Goal: Task Accomplishment & Management: Manage account settings

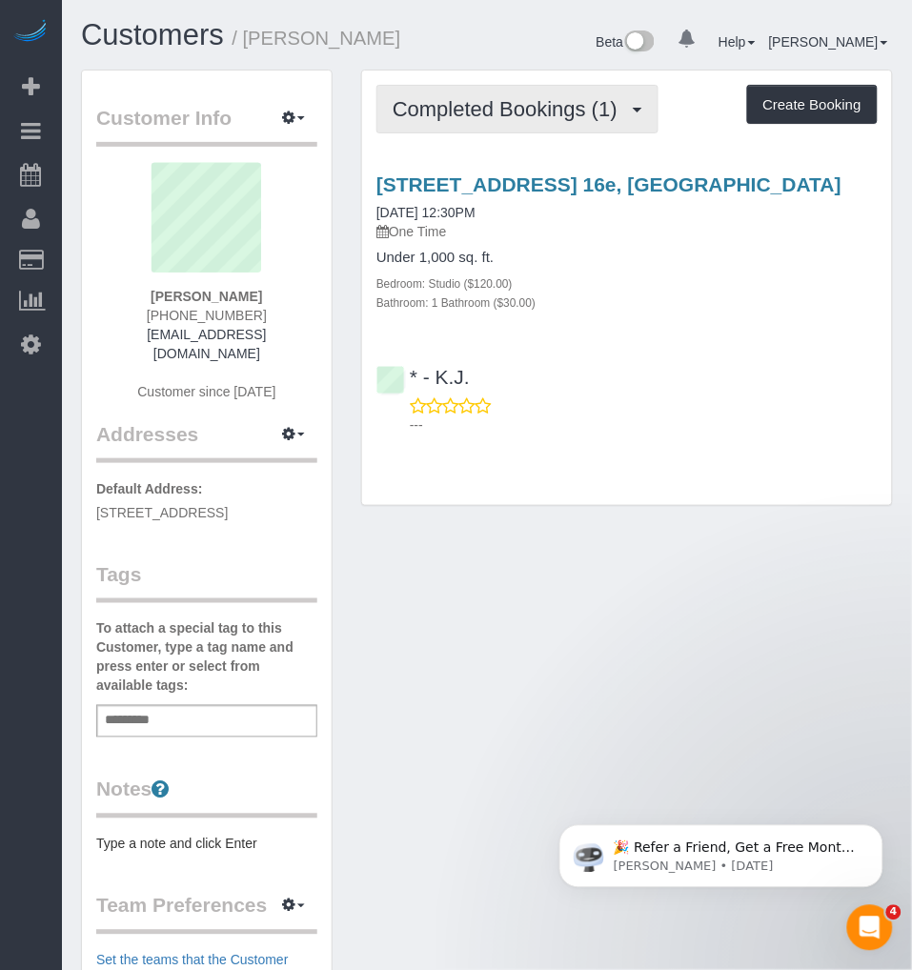
click at [503, 116] on span "Completed Bookings (1)" at bounding box center [509, 109] width 234 height 24
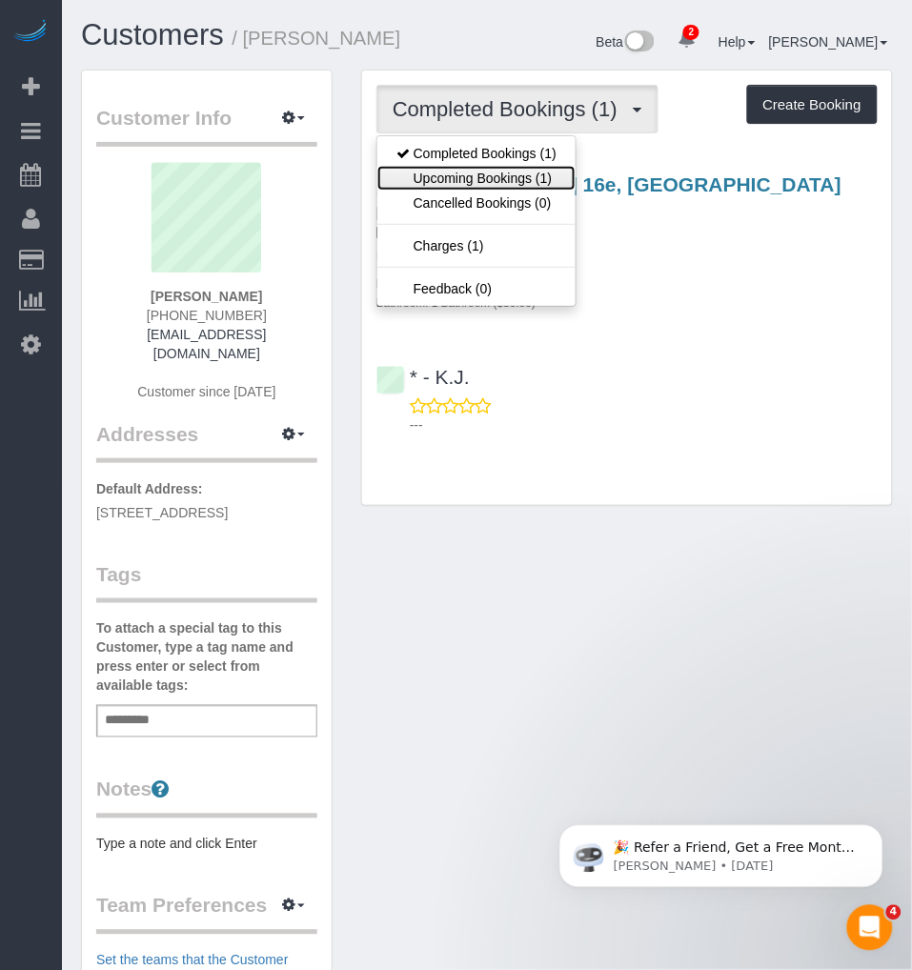
click at [459, 175] on link "Upcoming Bookings (1)" at bounding box center [476, 178] width 198 height 25
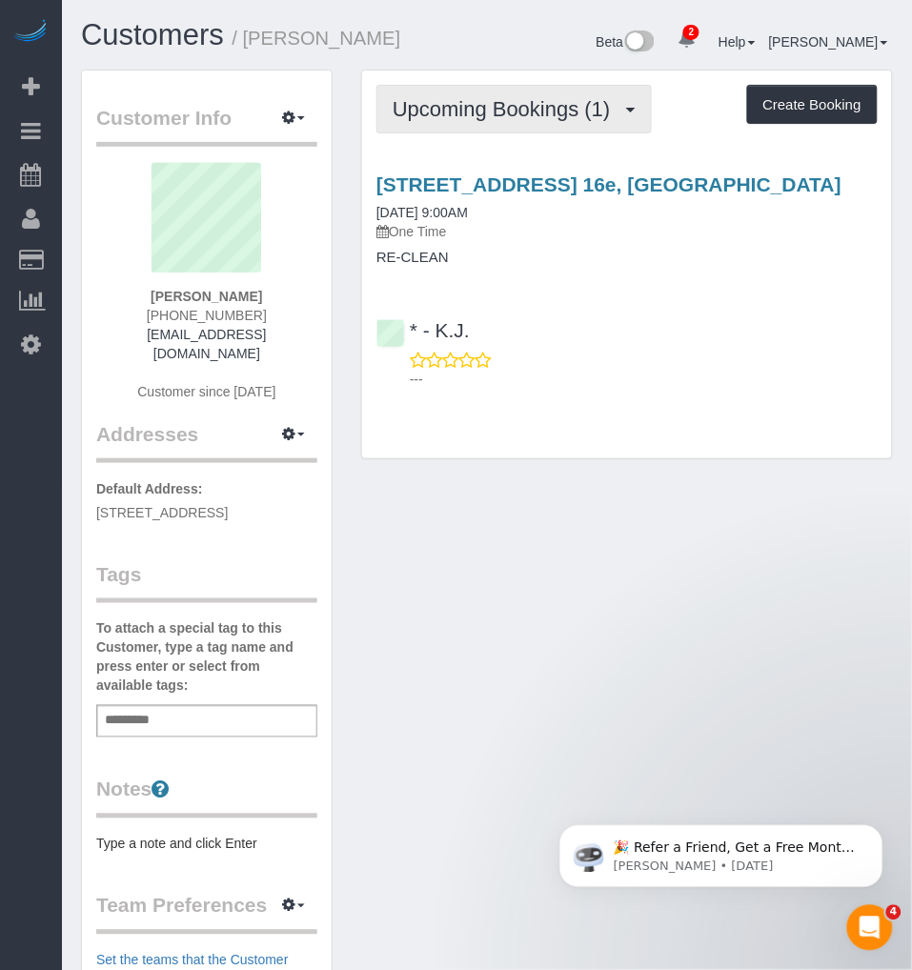
drag, startPoint x: 511, startPoint y: 111, endPoint x: 499, endPoint y: 129, distance: 21.4
click at [511, 111] on span "Upcoming Bookings (1)" at bounding box center [506, 109] width 228 height 24
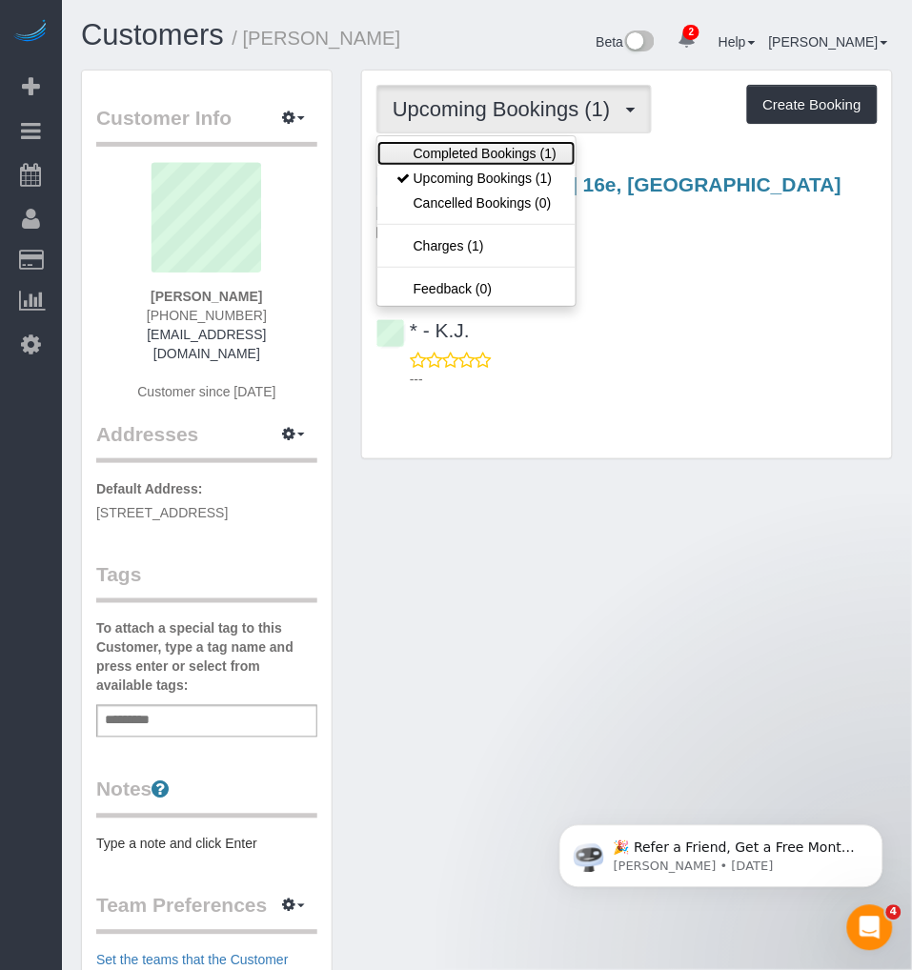
click at [460, 148] on link "Completed Bookings (1)" at bounding box center [476, 153] width 198 height 25
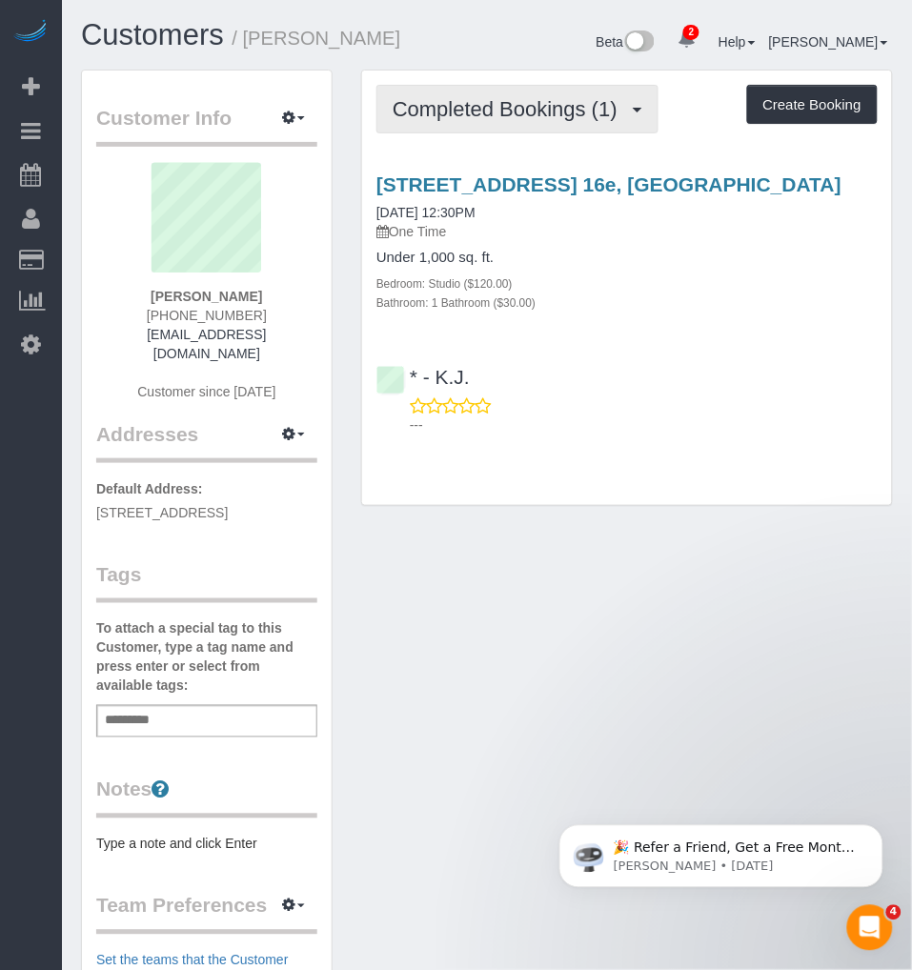
click at [493, 117] on span "Completed Bookings (1)" at bounding box center [509, 109] width 234 height 24
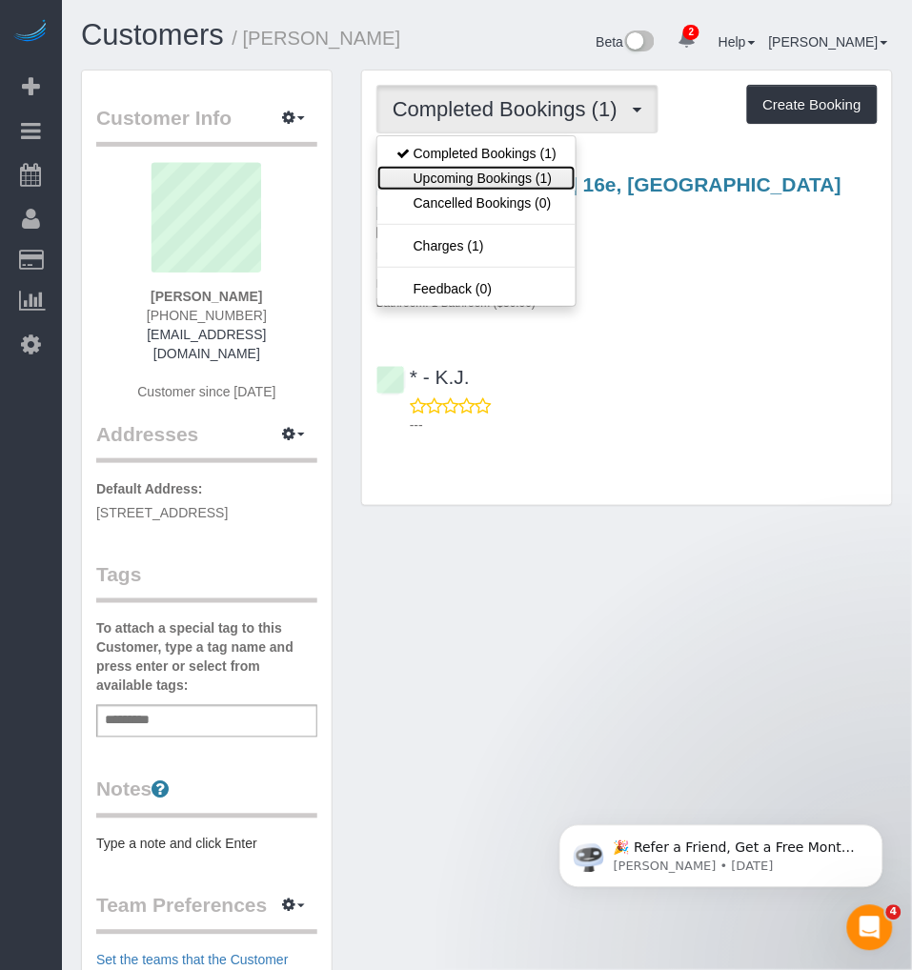
click at [453, 182] on link "Upcoming Bookings (1)" at bounding box center [476, 178] width 198 height 25
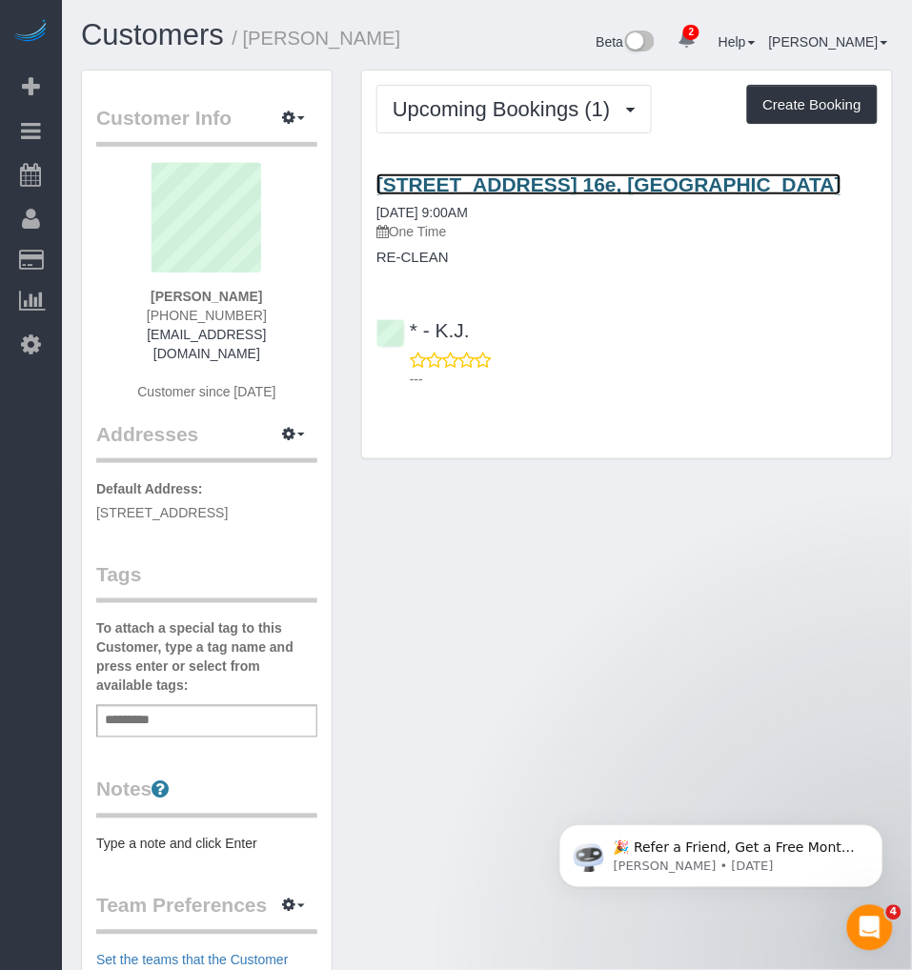
click at [471, 184] on link "[STREET_ADDRESS] 16e, [GEOGRAPHIC_DATA]" at bounding box center [608, 184] width 465 height 22
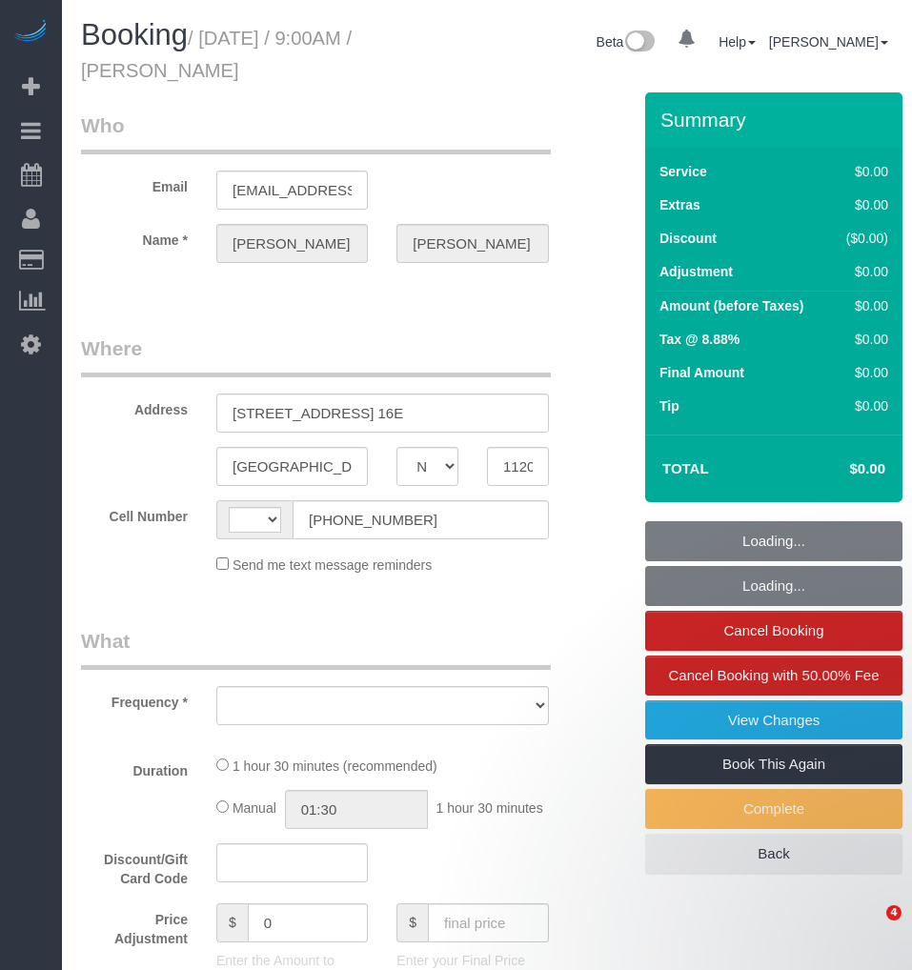
select select "NY"
select select "number:89"
select select "number:90"
select select "number:15"
select select "number:5"
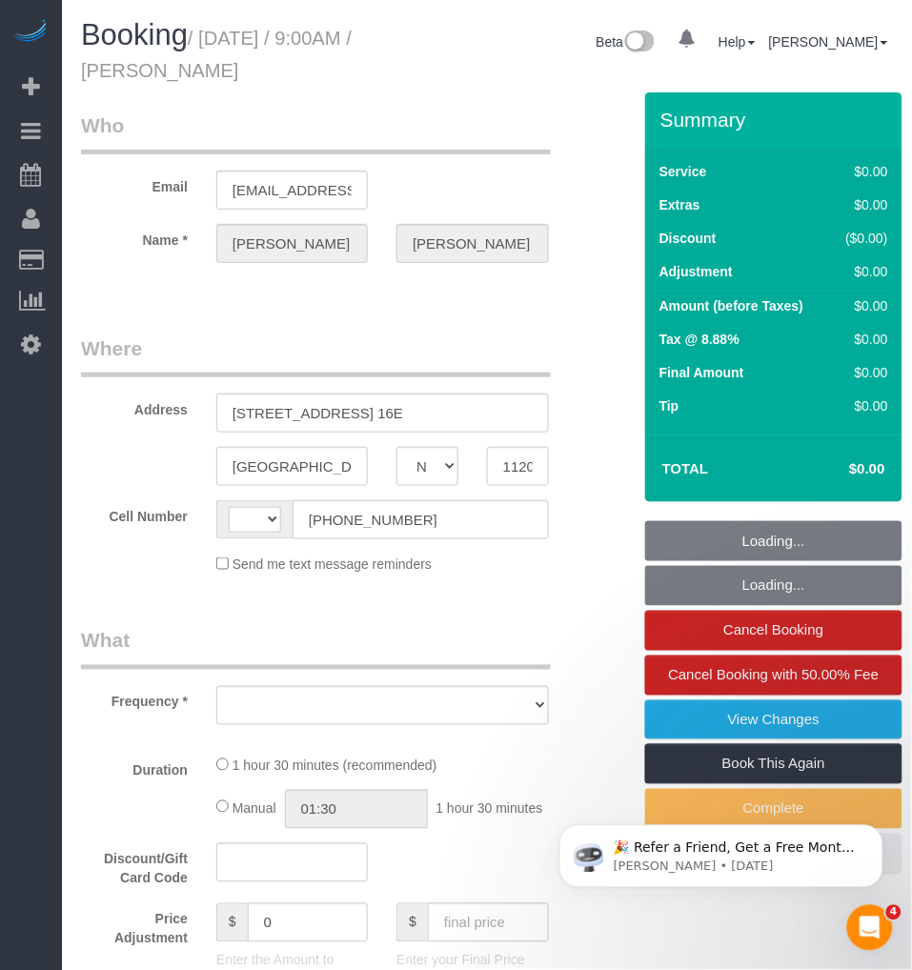
select select "string:[GEOGRAPHIC_DATA]"
select select "string:stripe-pm_1RyaQc4VGloSiKo7A9QHNwkJ"
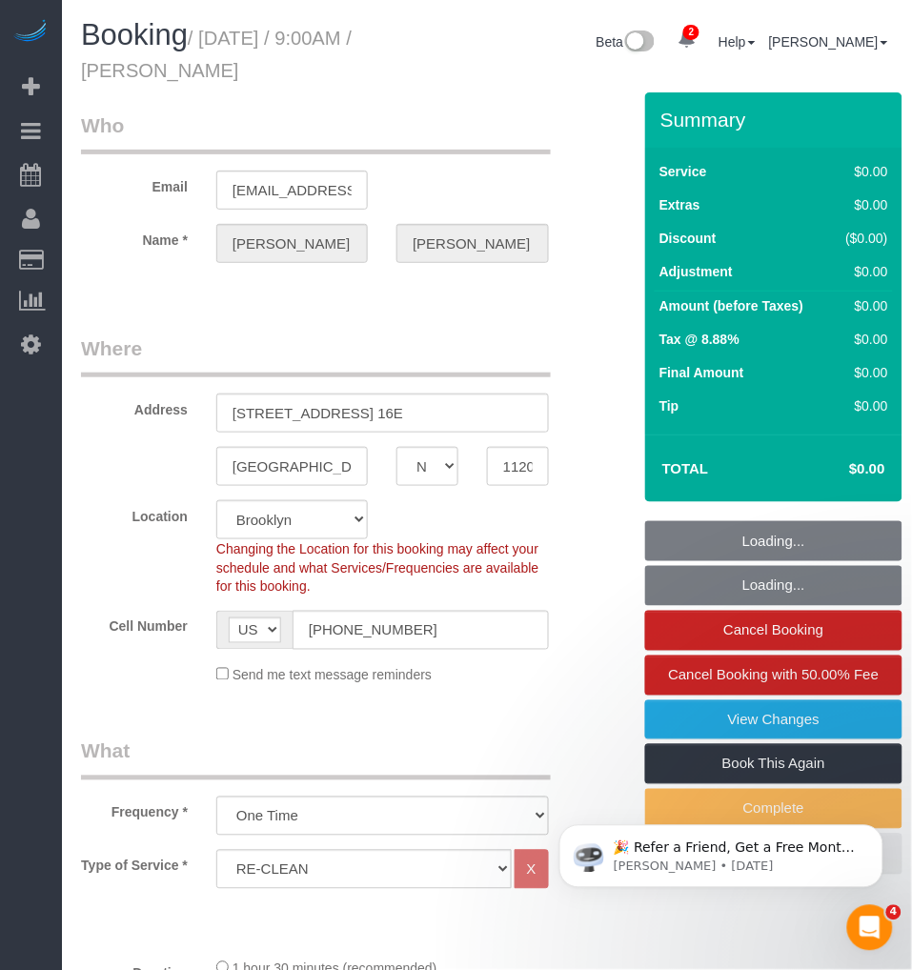
select select "object:805"
select select "spot1"
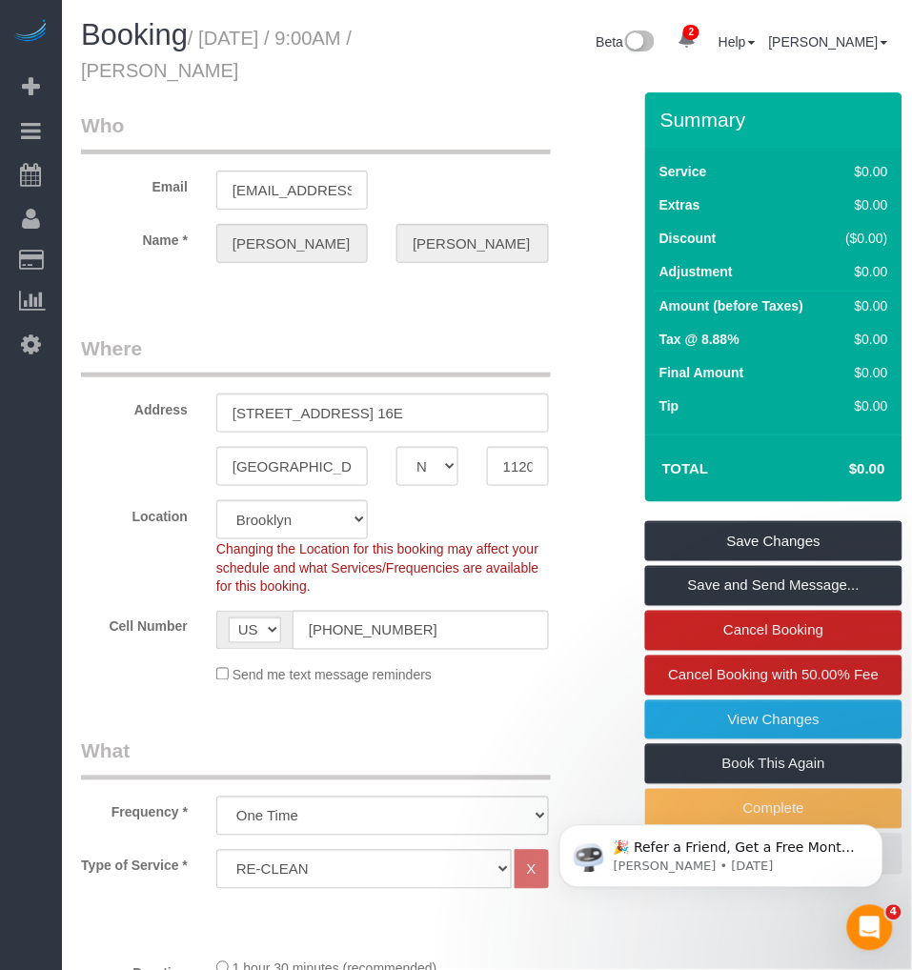
drag, startPoint x: 206, startPoint y: 34, endPoint x: 270, endPoint y: 67, distance: 71.6
click at [270, 67] on h1 "Booking / [DATE] / 9:00AM / [PERSON_NAME]" at bounding box center [242, 51] width 322 height 65
click at [188, 60] on small "/ [DATE] / 9:00AM / [PERSON_NAME]" at bounding box center [216, 54] width 271 height 53
click at [160, 71] on small "/ [DATE] / 9:00AM / [PERSON_NAME]" at bounding box center [216, 54] width 271 height 53
click at [164, 62] on small "/ August 25, 2025 / 9:00AM / Kate Larson" at bounding box center [216, 54] width 271 height 53
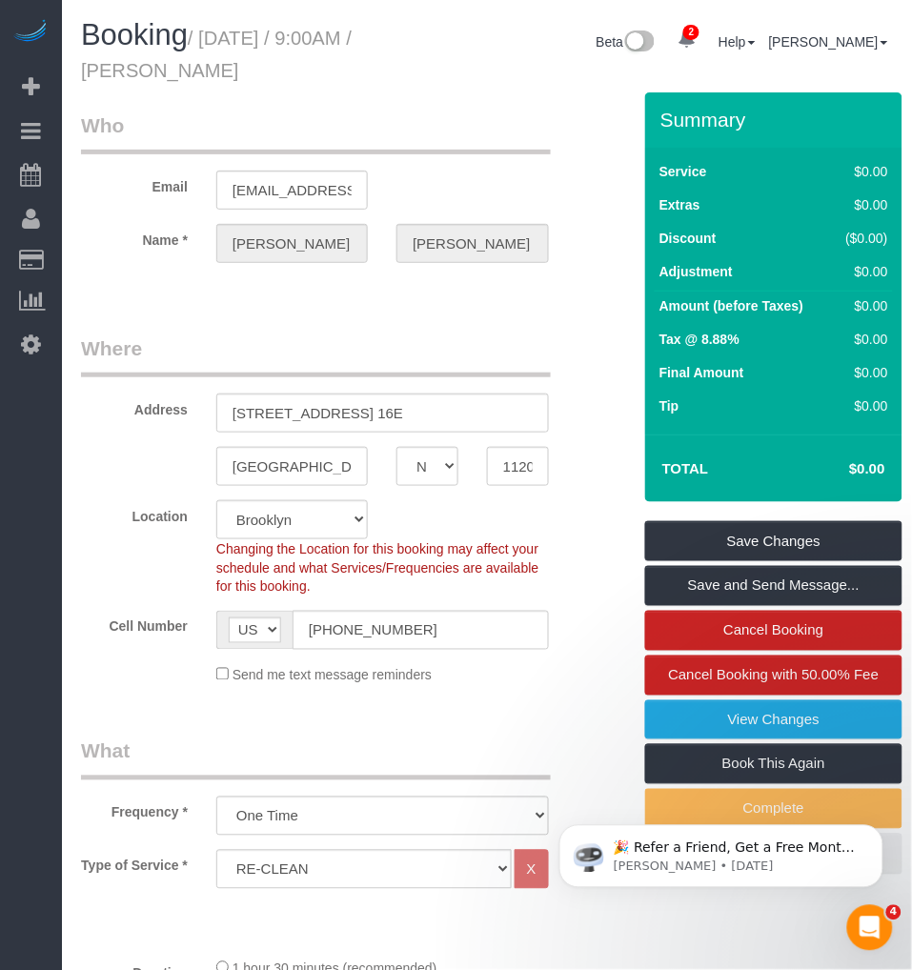
drag, startPoint x: 164, startPoint y: 70, endPoint x: 298, endPoint y: 70, distance: 134.3
click at [298, 70] on h1 "Booking / August 25, 2025 / 9:00AM / Kate Larson" at bounding box center [242, 51] width 322 height 65
copy small "Kate Larson"
click at [326, 414] on input "[STREET_ADDRESS] 16E" at bounding box center [382, 412] width 332 height 39
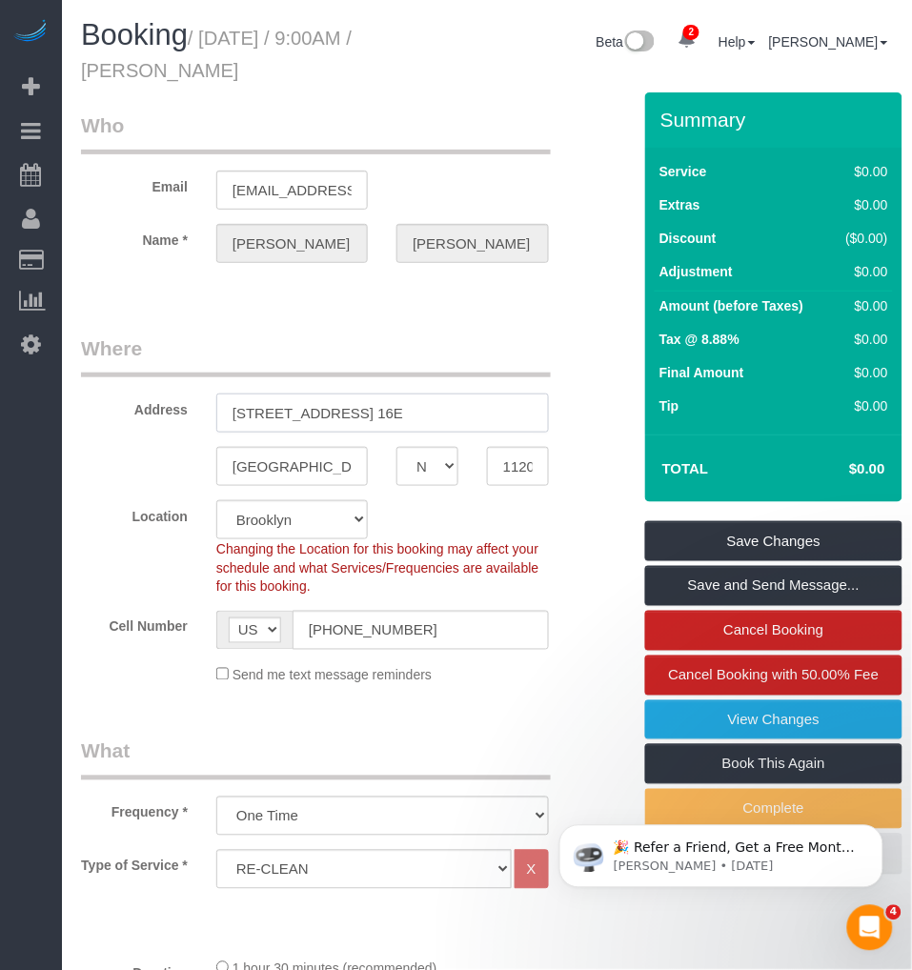
click at [326, 414] on input "205 State Street, Apt. 16E" at bounding box center [382, 412] width 332 height 39
click at [274, 465] on input "[GEOGRAPHIC_DATA]" at bounding box center [291, 466] width 151 height 39
click at [489, 471] on input "11201" at bounding box center [518, 466] width 62 height 39
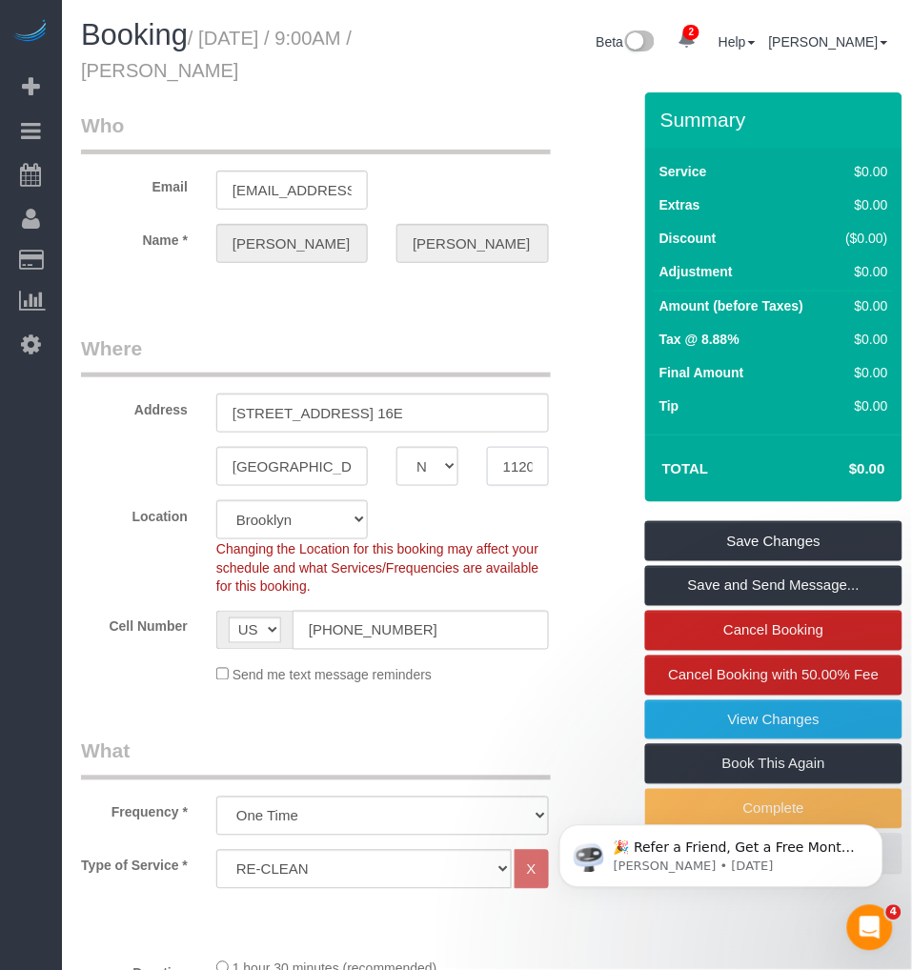
click at [489, 471] on input "11201" at bounding box center [518, 466] width 62 height 39
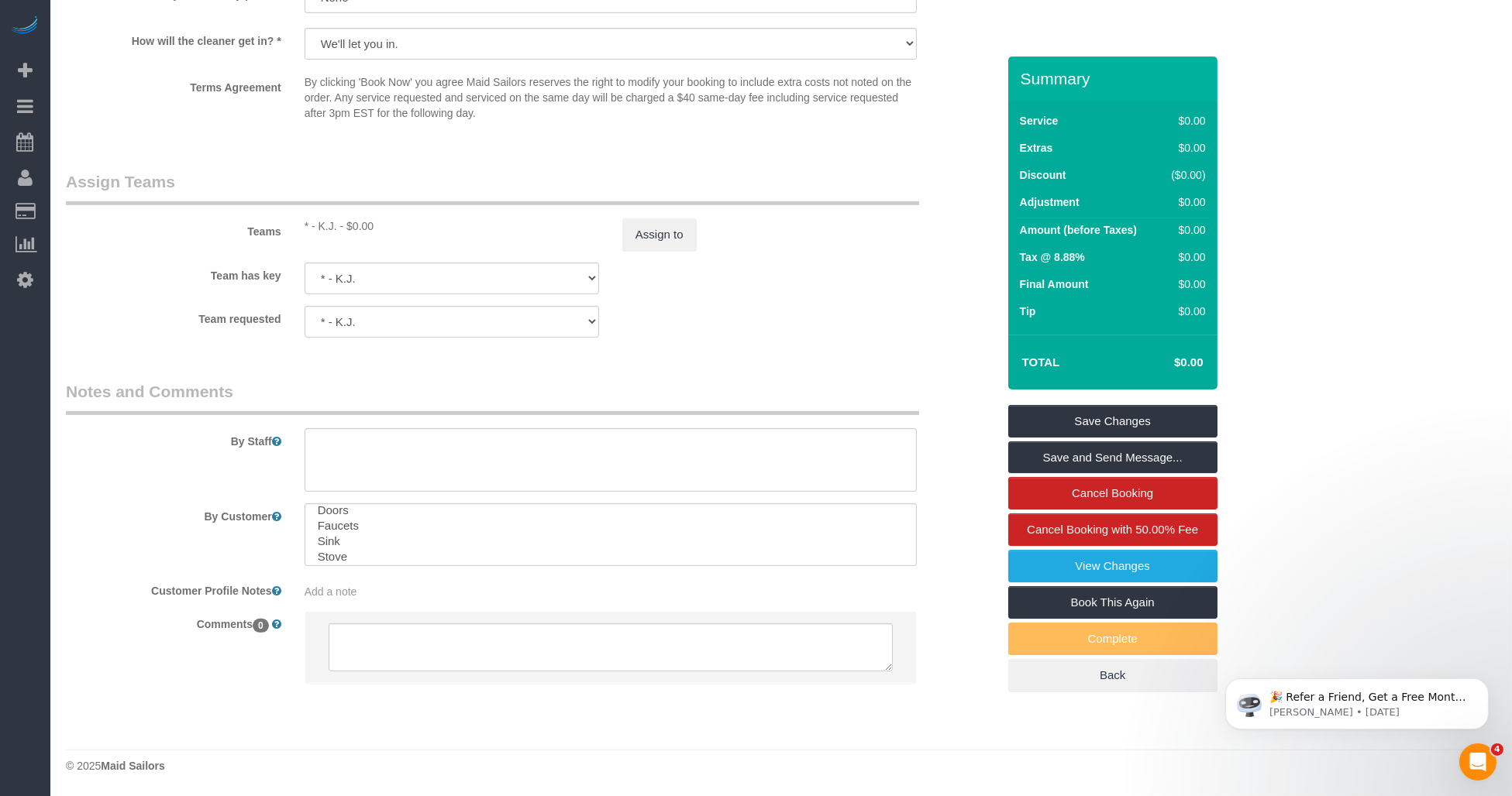
scroll to position [71, 0]
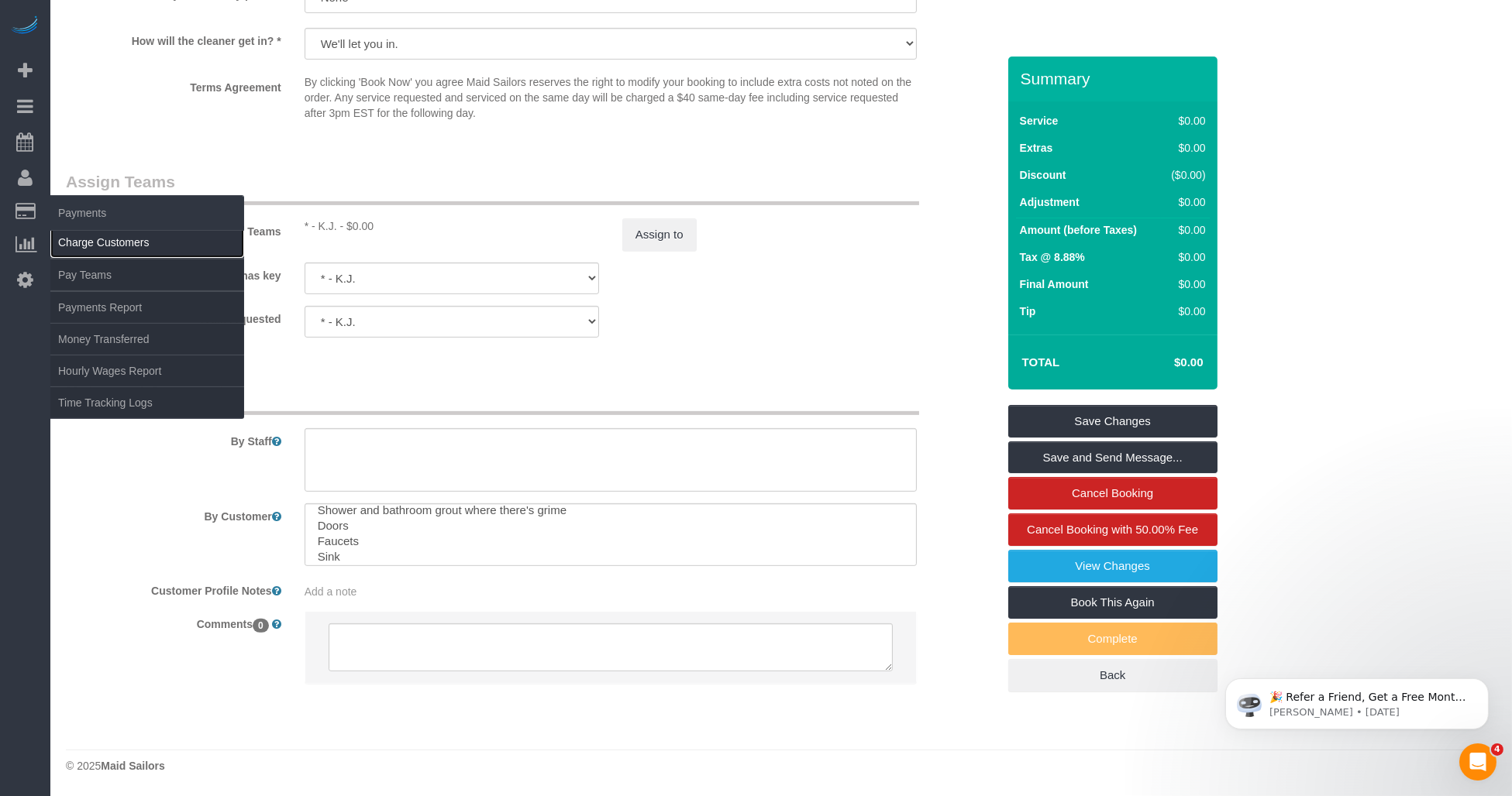
click at [102, 241] on link "Charge Customers" at bounding box center [147, 242] width 194 height 31
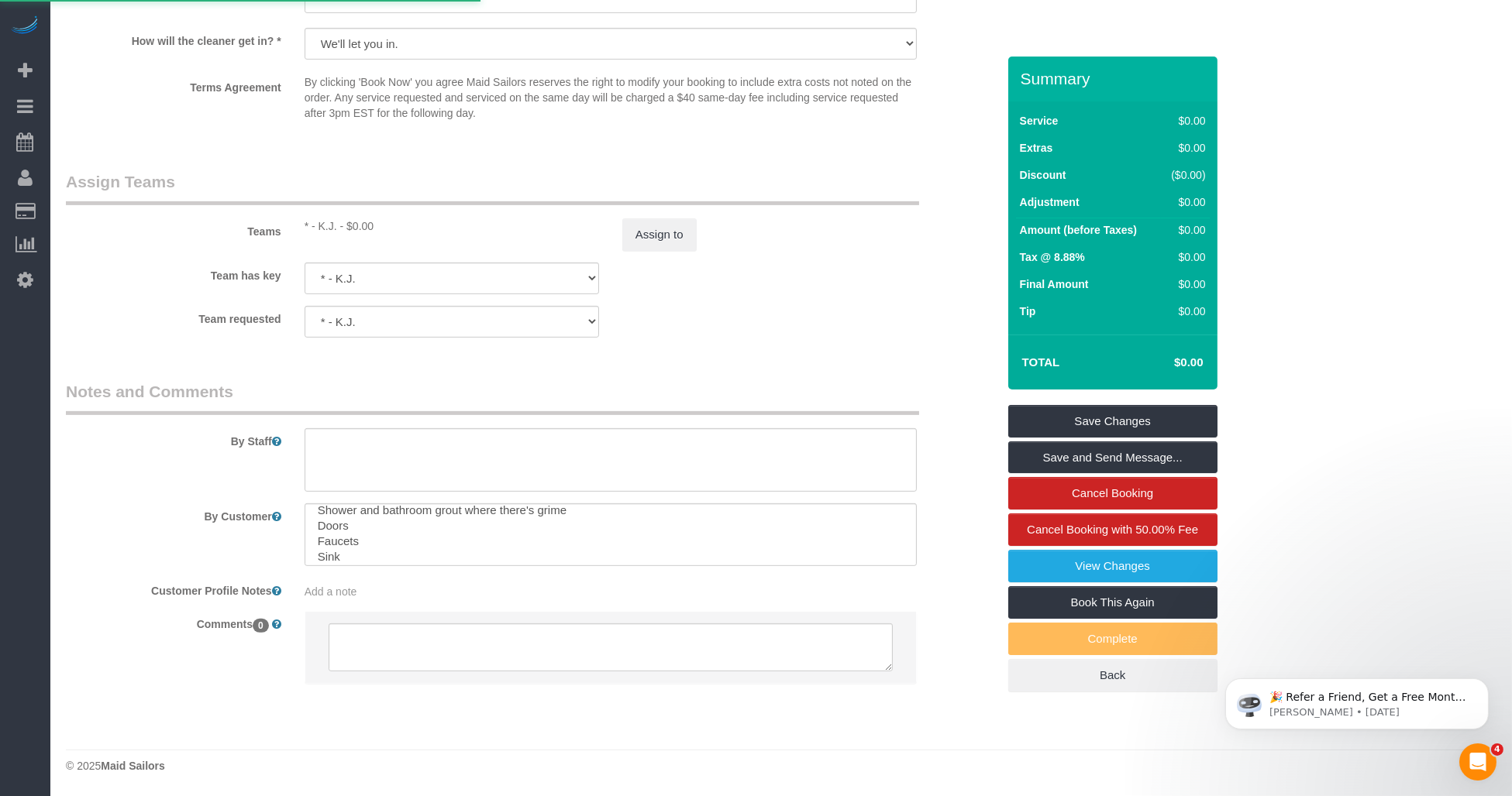
select select
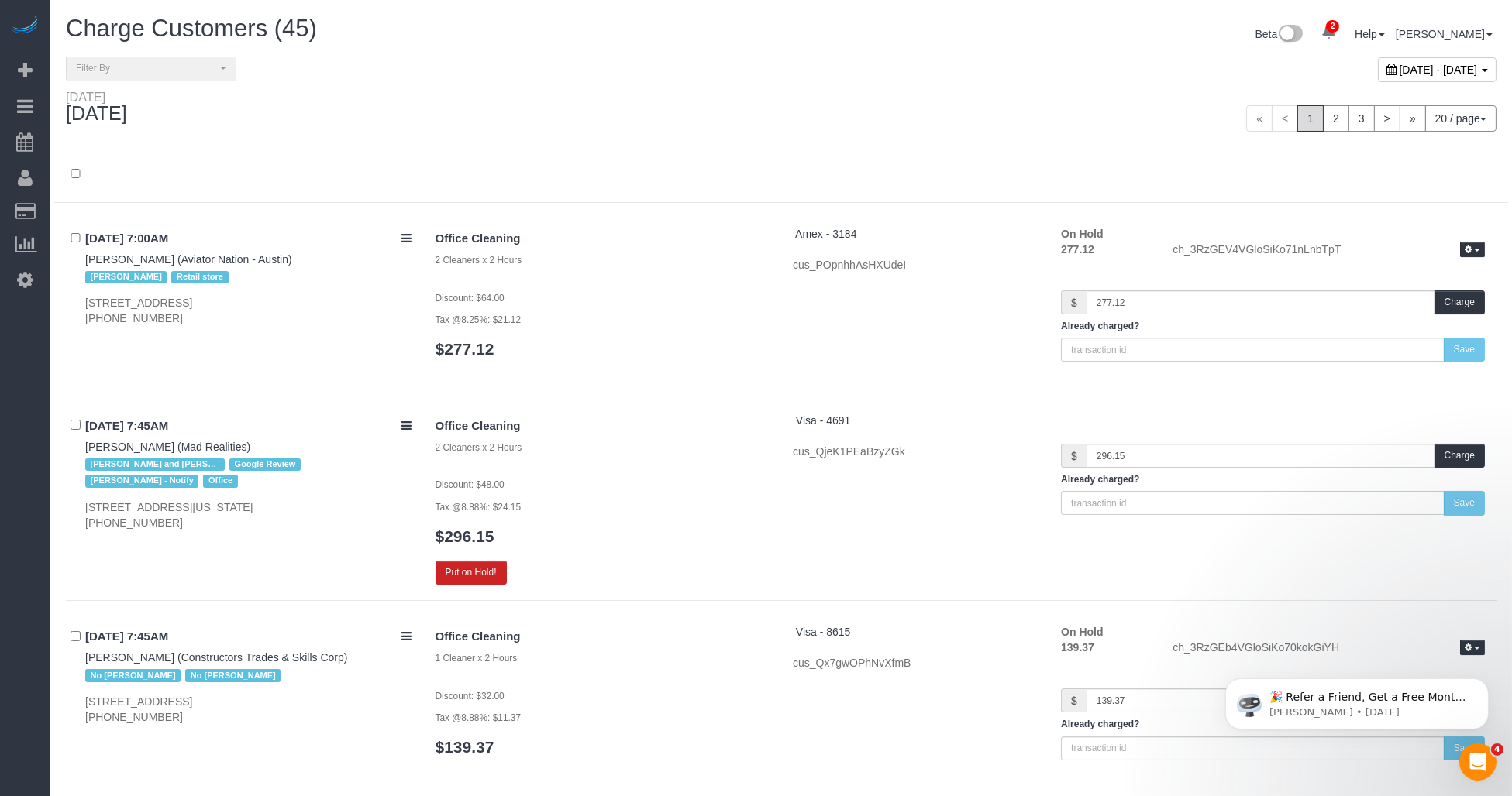
click at [741, 75] on div "August 25, 2025 - August 25, 2025" at bounding box center [1437, 69] width 119 height 24
type input "**********"
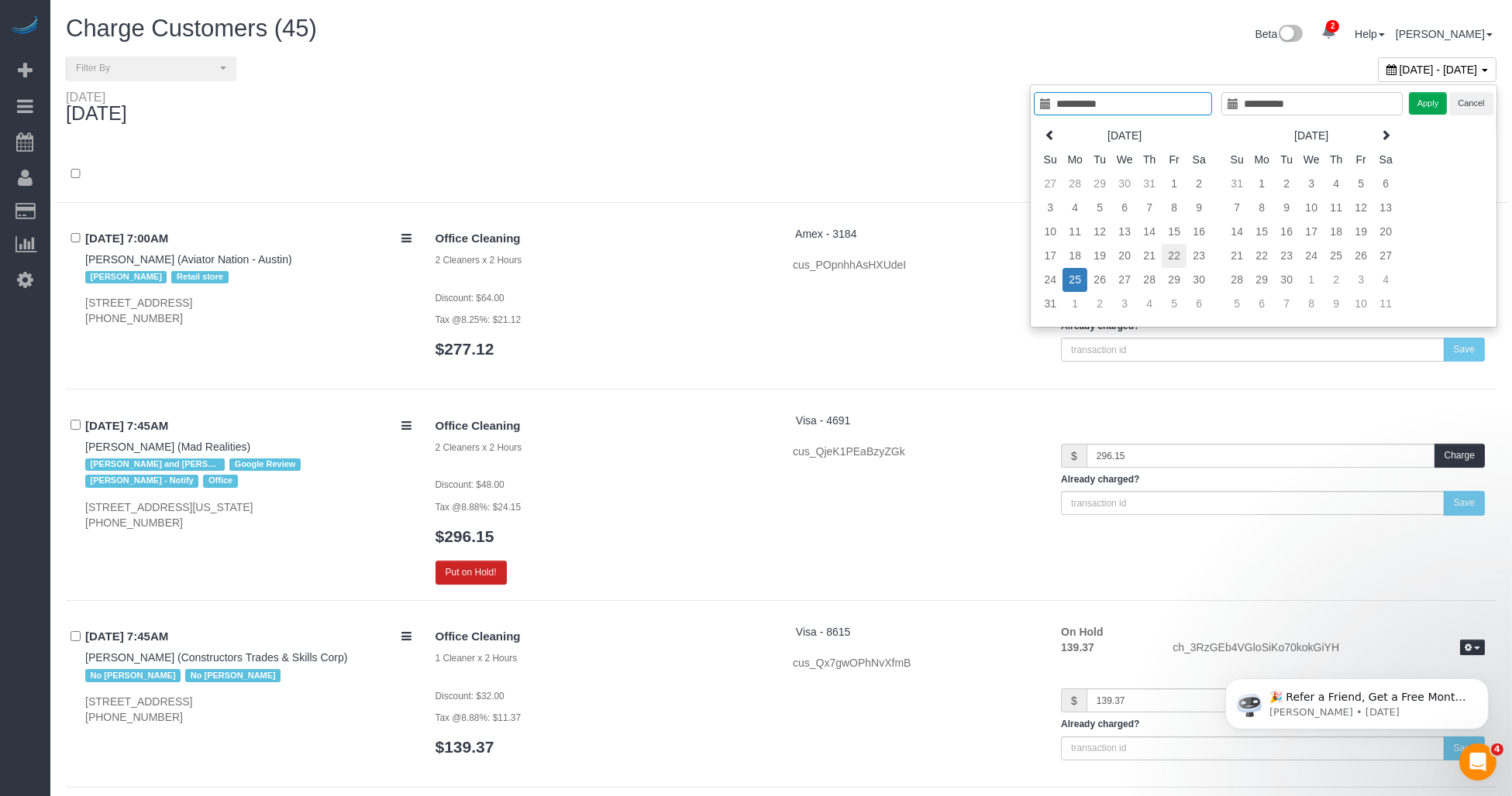
type input "**********"
click at [741, 253] on td "22" at bounding box center [1174, 256] width 24 height 24
type input "**********"
click at [741, 253] on td "22" at bounding box center [1174, 256] width 24 height 24
type input "**********"
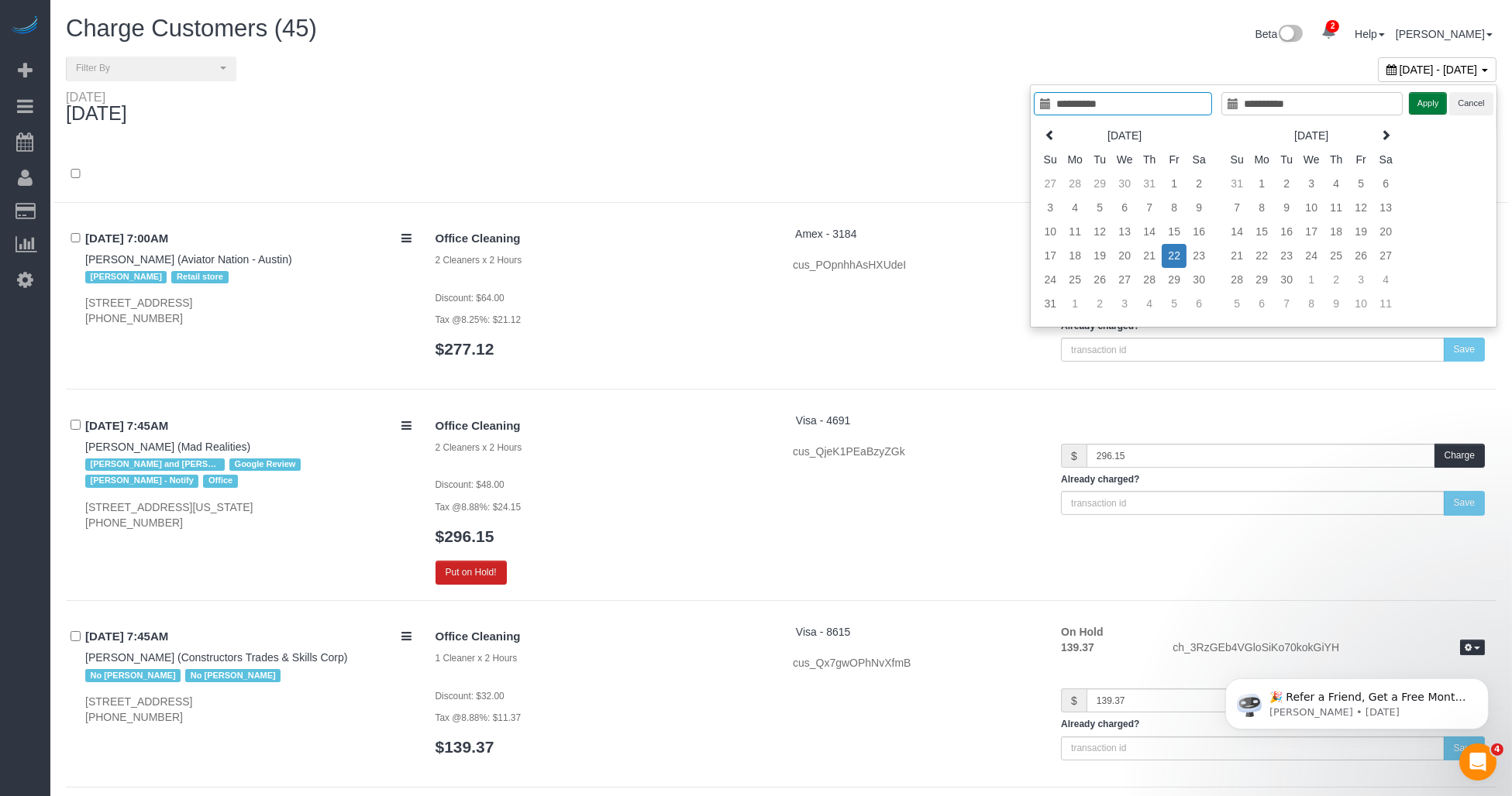
click at [741, 101] on button "Apply" at bounding box center [1428, 103] width 39 height 23
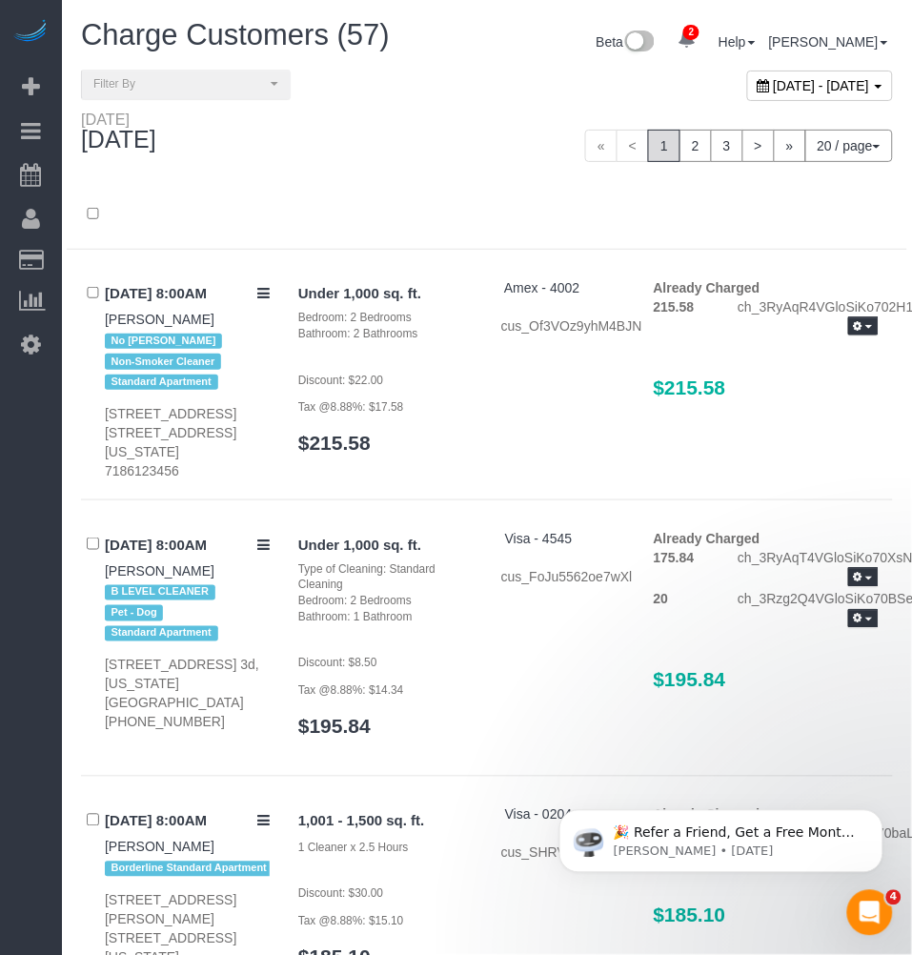
click at [368, 181] on div "Friday August 22, 2025 « < 1 2 3 > » 20 / page 10 / page 20 / page 30 / page 40…" at bounding box center [487, 146] width 840 height 70
click at [340, 23] on span "Charge Customers (57)" at bounding box center [235, 34] width 309 height 33
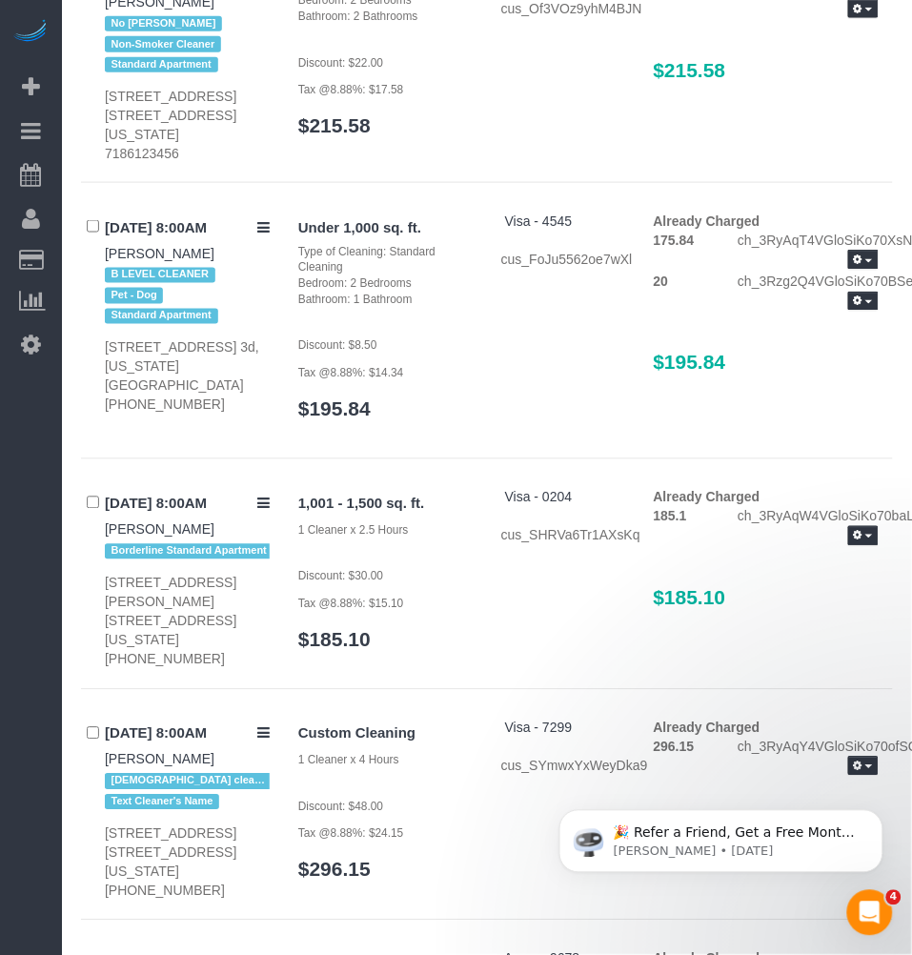
scroll to position [529, 0]
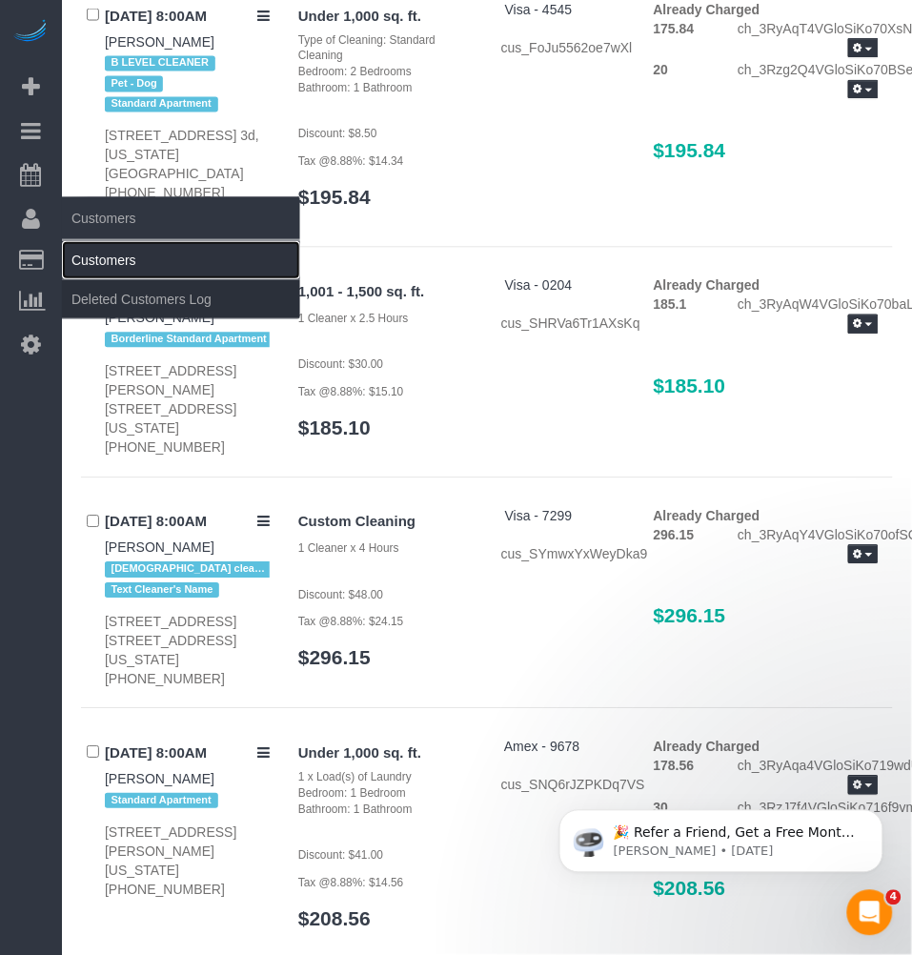
click at [111, 267] on link "Customers" at bounding box center [181, 260] width 238 height 38
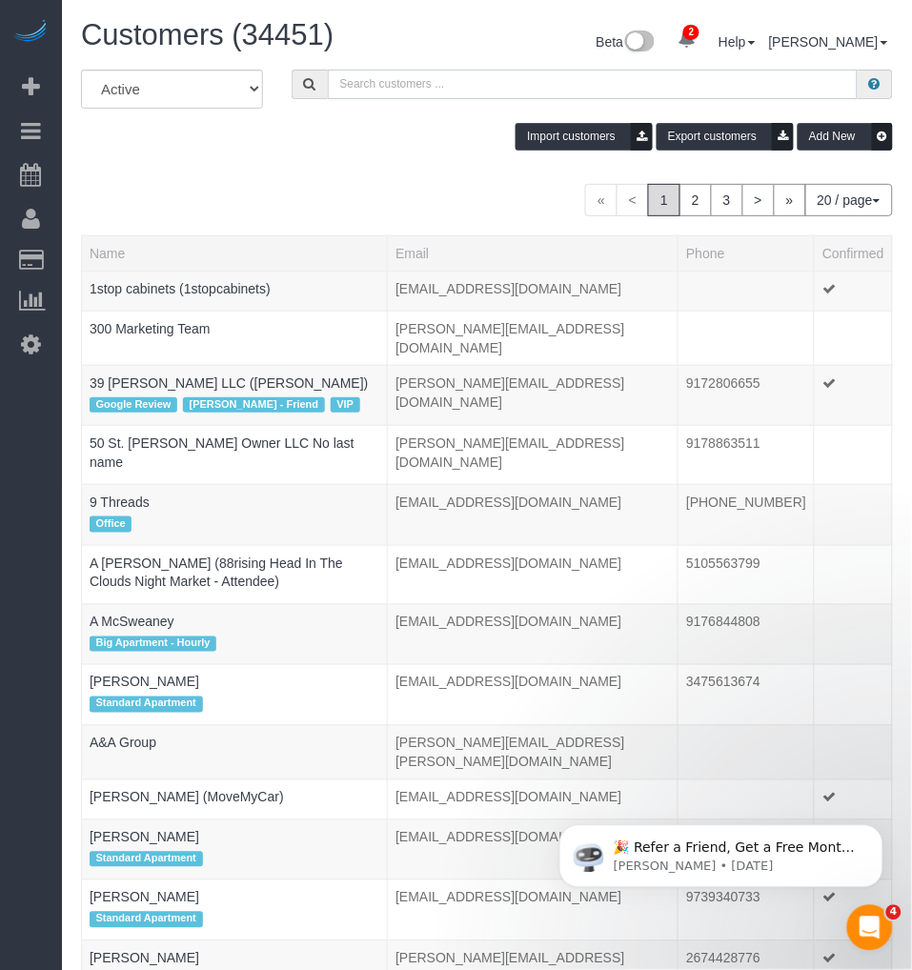
click at [419, 81] on input "text" at bounding box center [593, 85] width 531 height 30
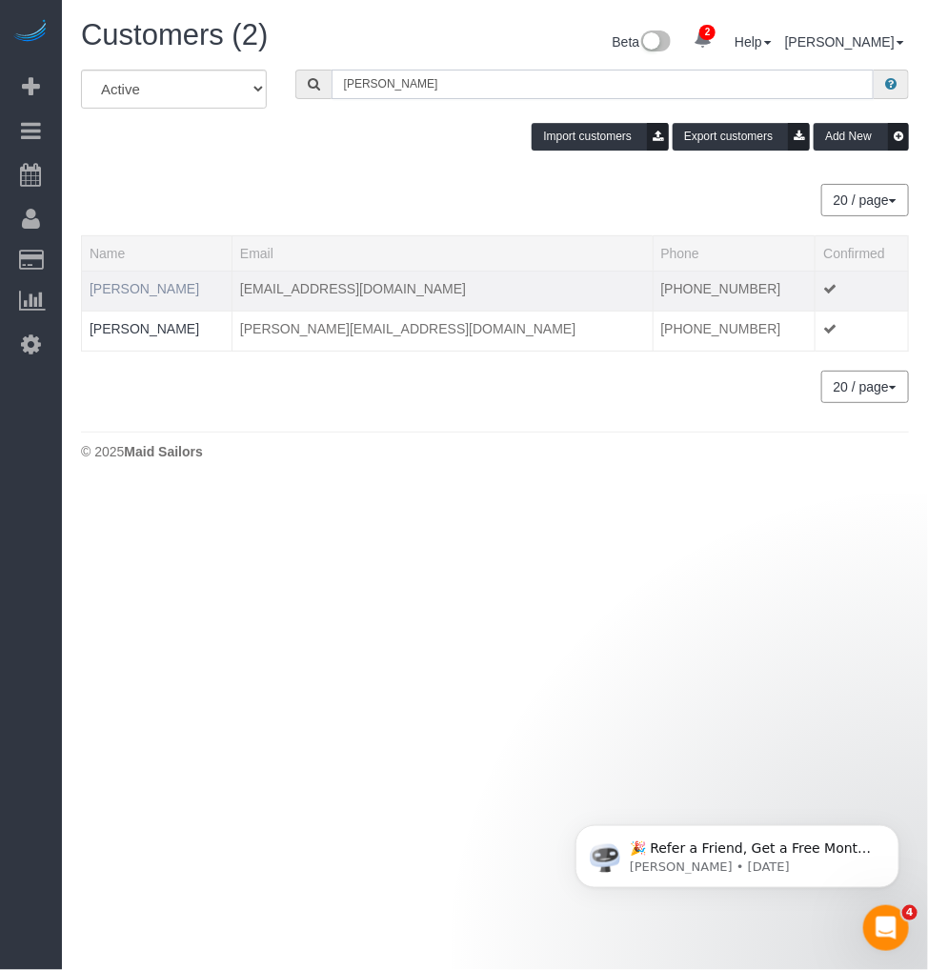
type input "kate larson"
click at [131, 284] on link "Kate Larson" at bounding box center [145, 288] width 110 height 15
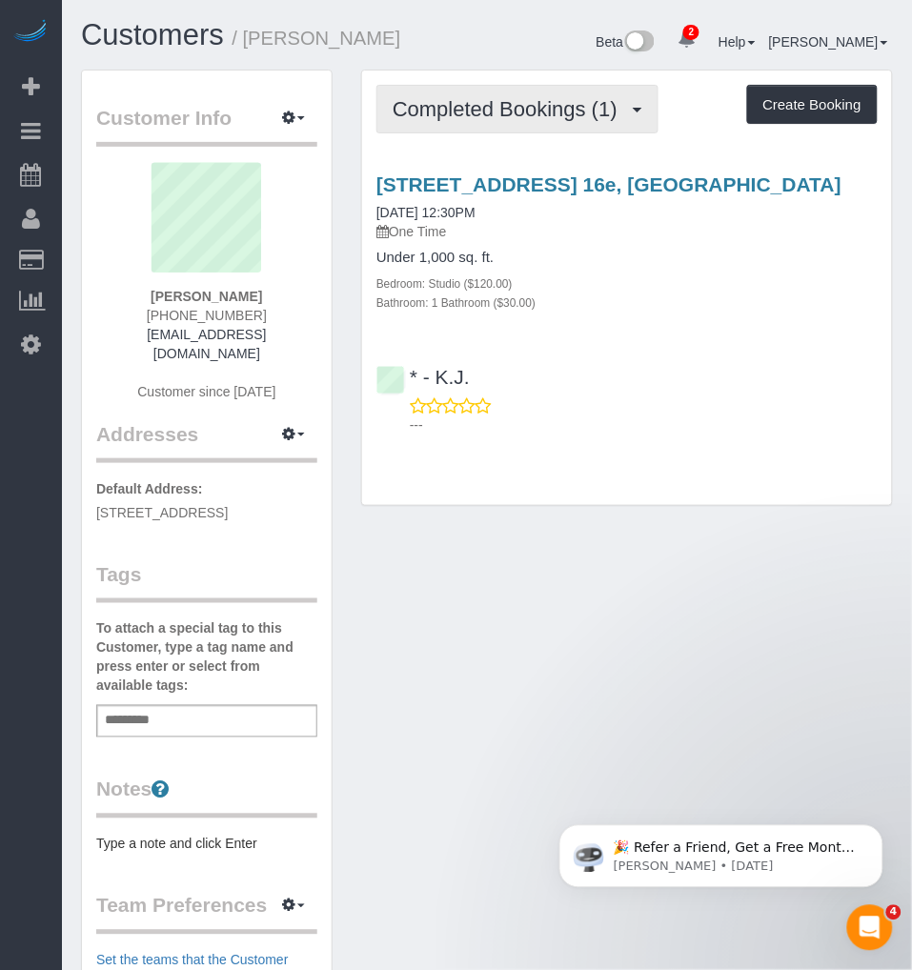
drag, startPoint x: 520, startPoint y: 124, endPoint x: 516, endPoint y: 141, distance: 17.6
click at [521, 124] on button "Completed Bookings (1)" at bounding box center [517, 109] width 282 height 49
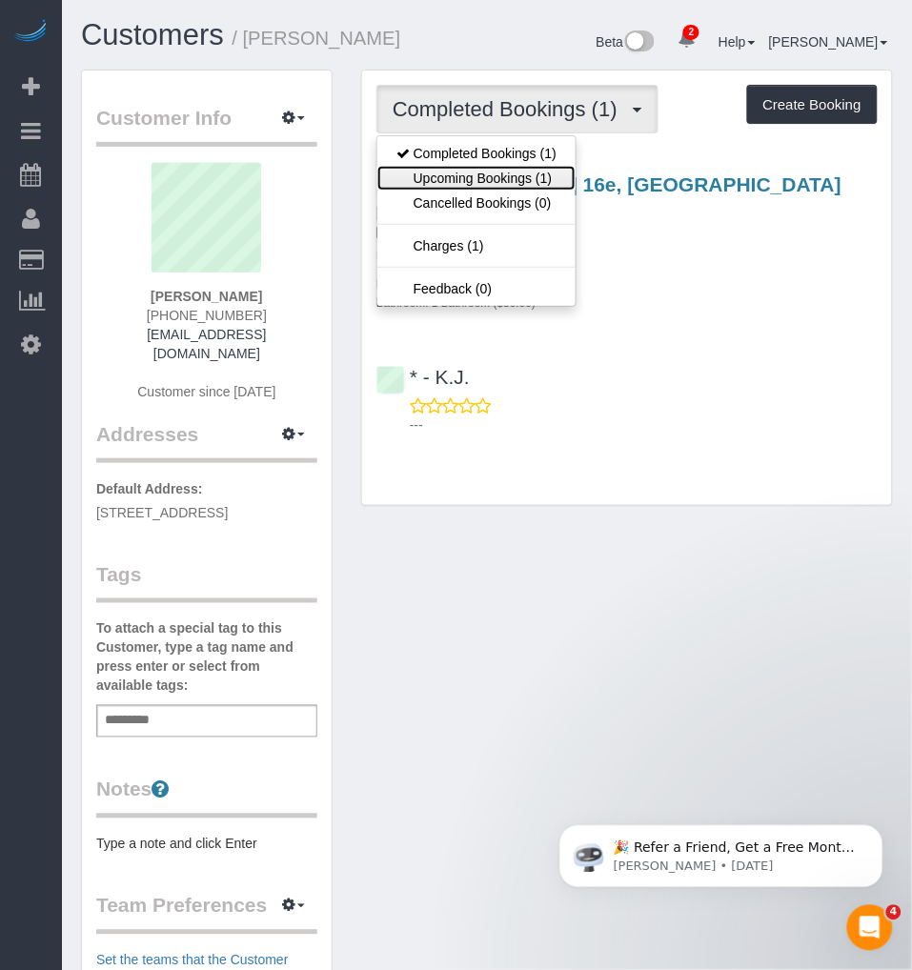
click at [473, 170] on link "Upcoming Bookings (1)" at bounding box center [476, 178] width 198 height 25
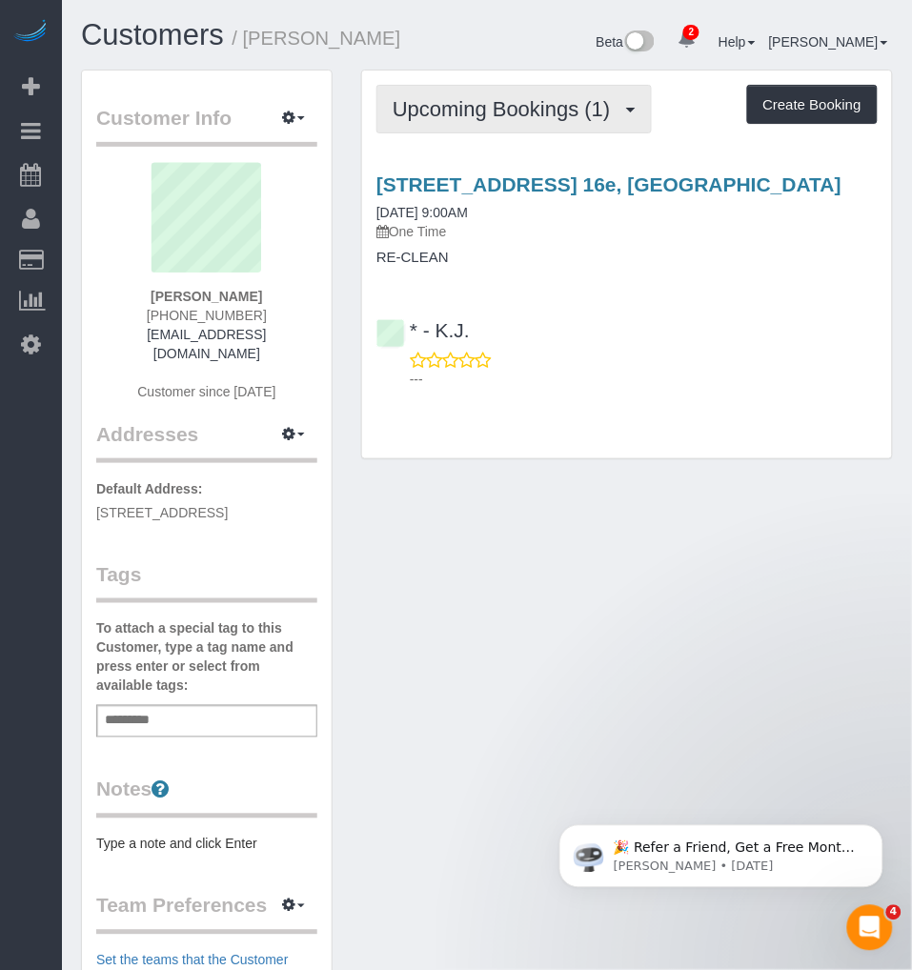
click at [518, 111] on span "Upcoming Bookings (1)" at bounding box center [506, 109] width 228 height 24
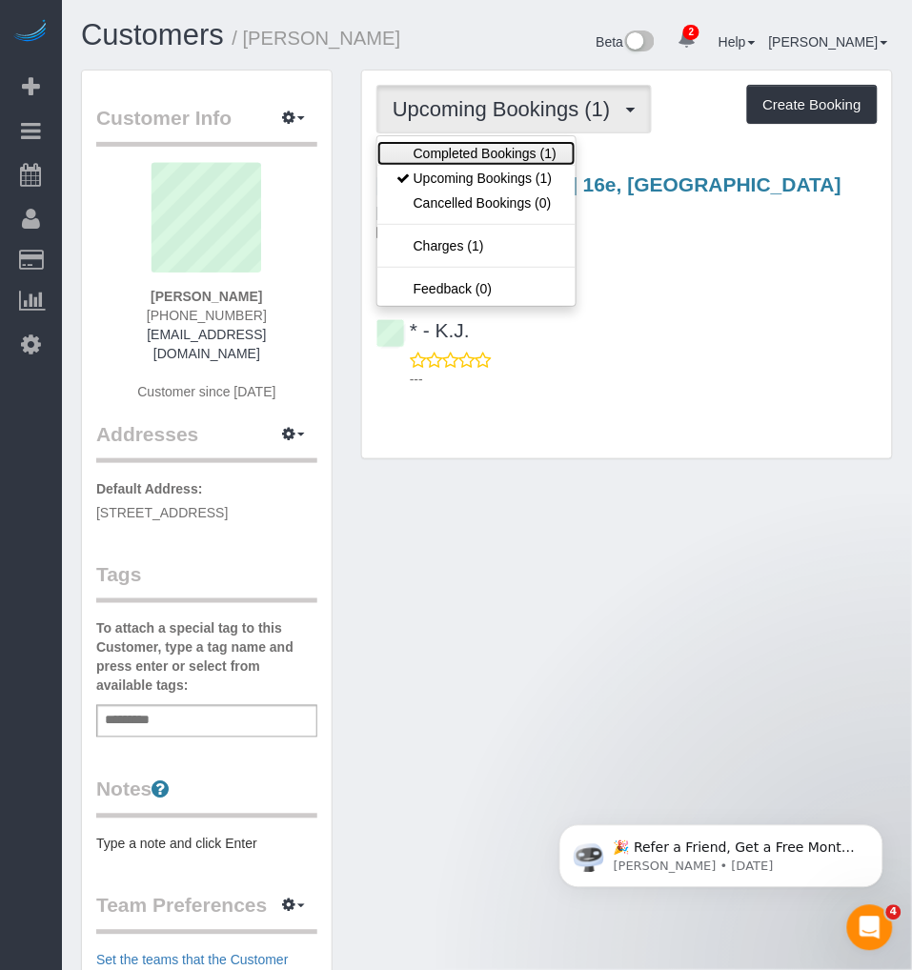
click at [480, 159] on link "Completed Bookings (1)" at bounding box center [476, 153] width 198 height 25
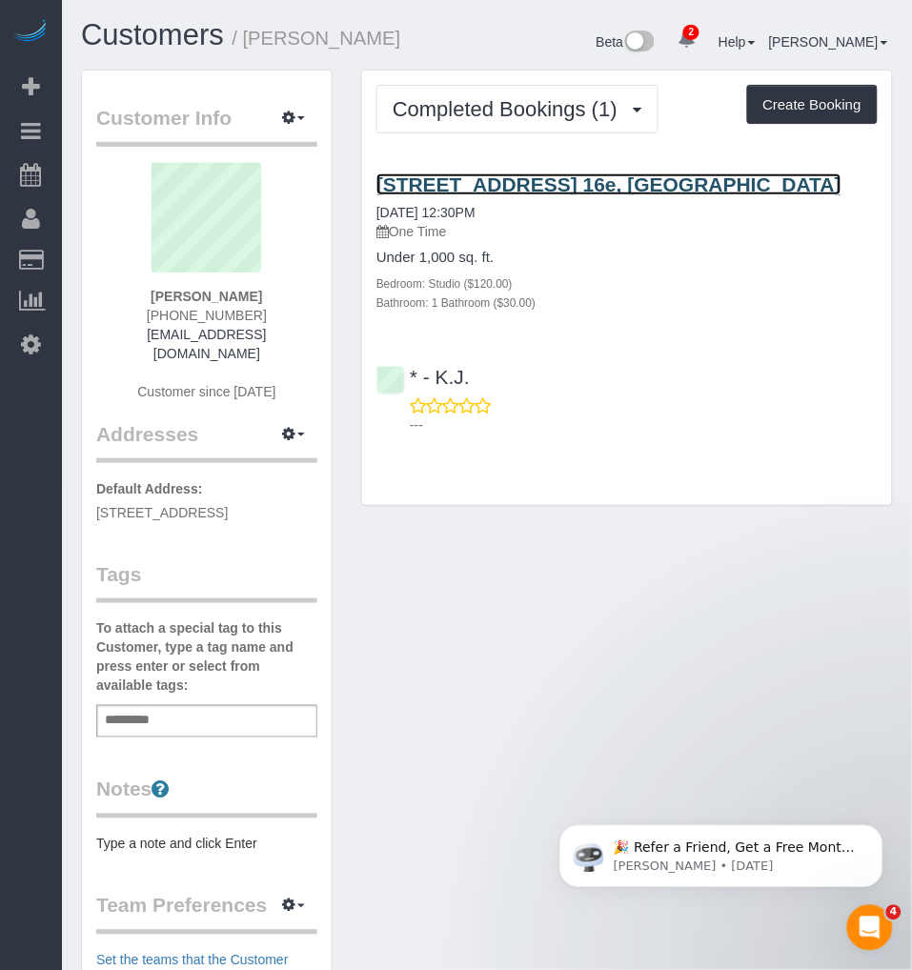
click at [480, 178] on link "205 State Street, Apt. 16e, Brooklyn, NY 11201" at bounding box center [608, 184] width 465 height 22
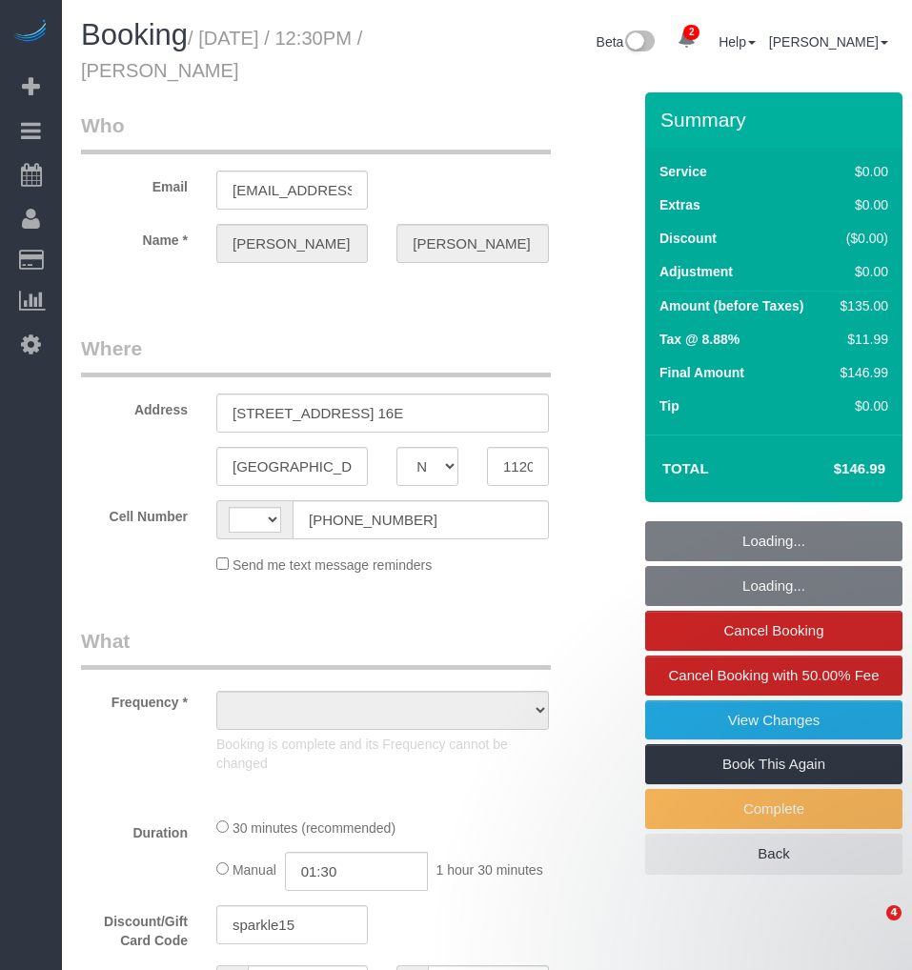
select select "NY"
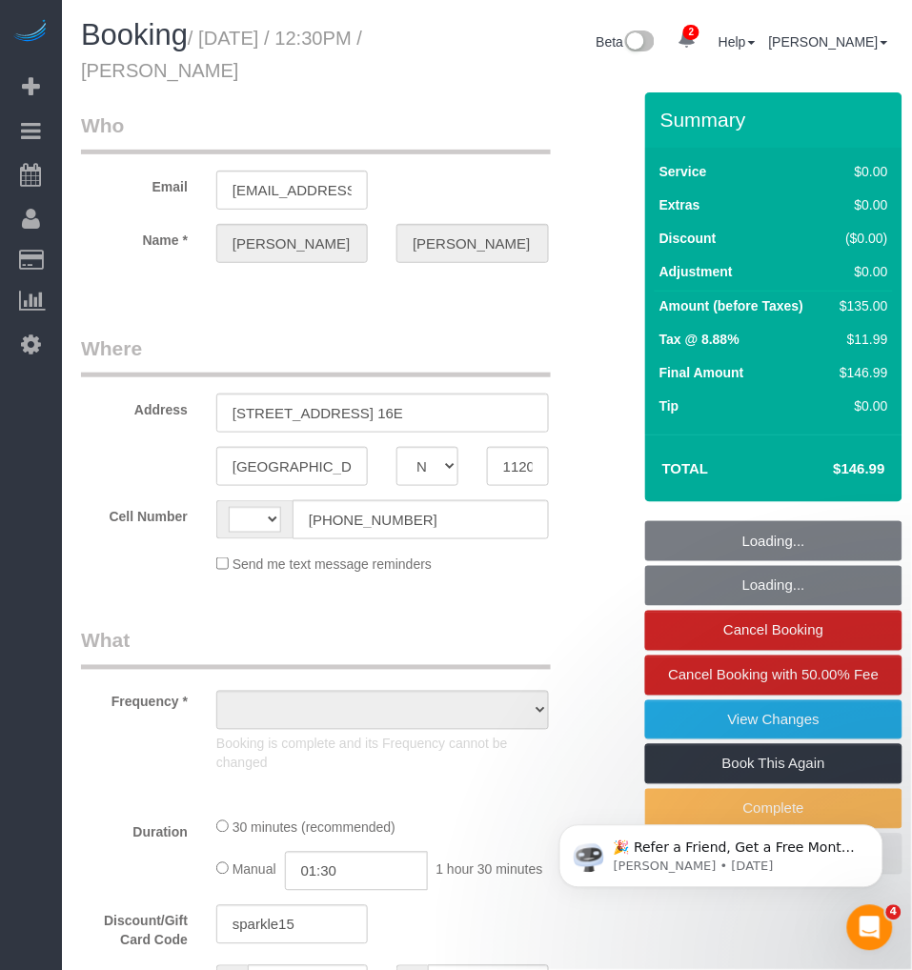
select select "string:stripe-pm_1RyaQc4VGloSiKo7A9QHNwkJ"
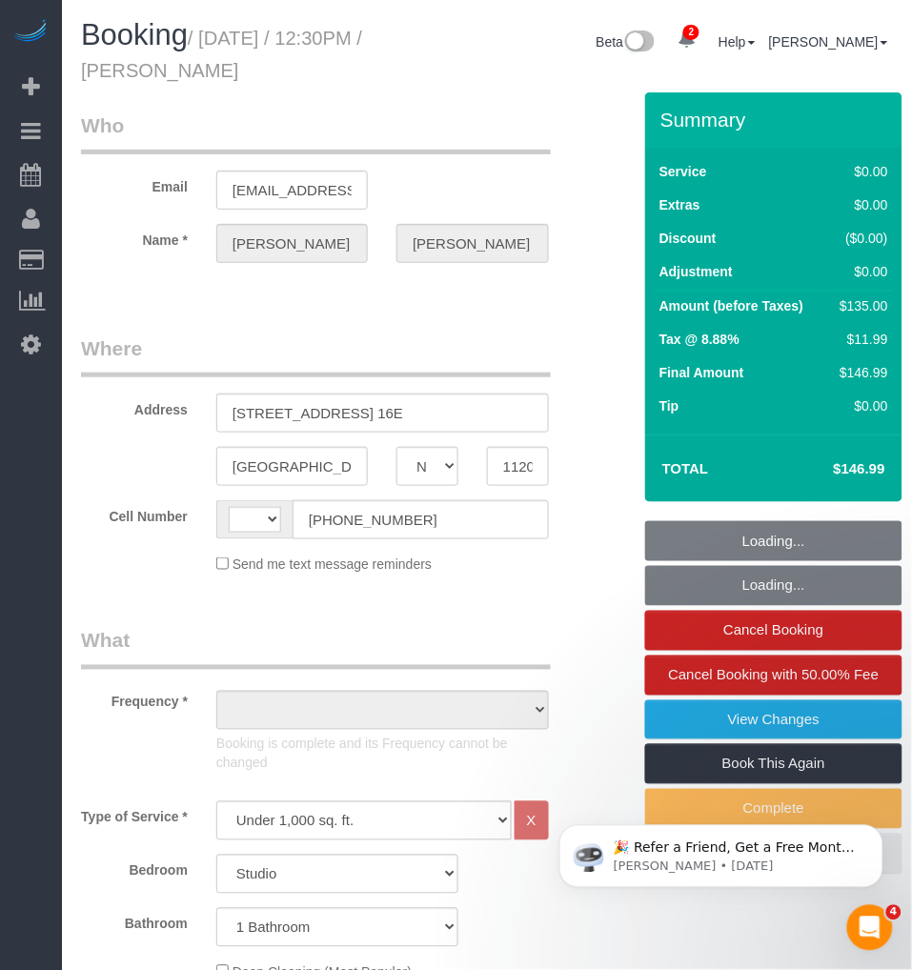
select select "string:[GEOGRAPHIC_DATA]"
select select "object:743"
select select "number:58"
select select "number:72"
select select "number:15"
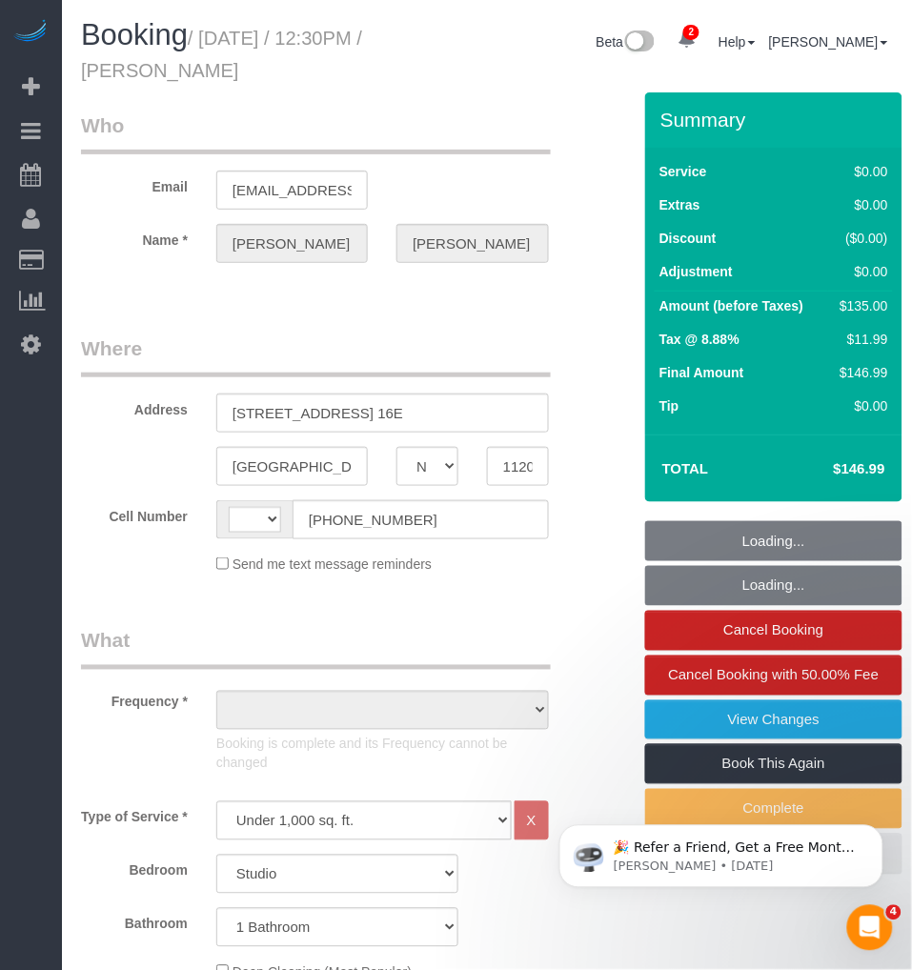
select select "number:5"
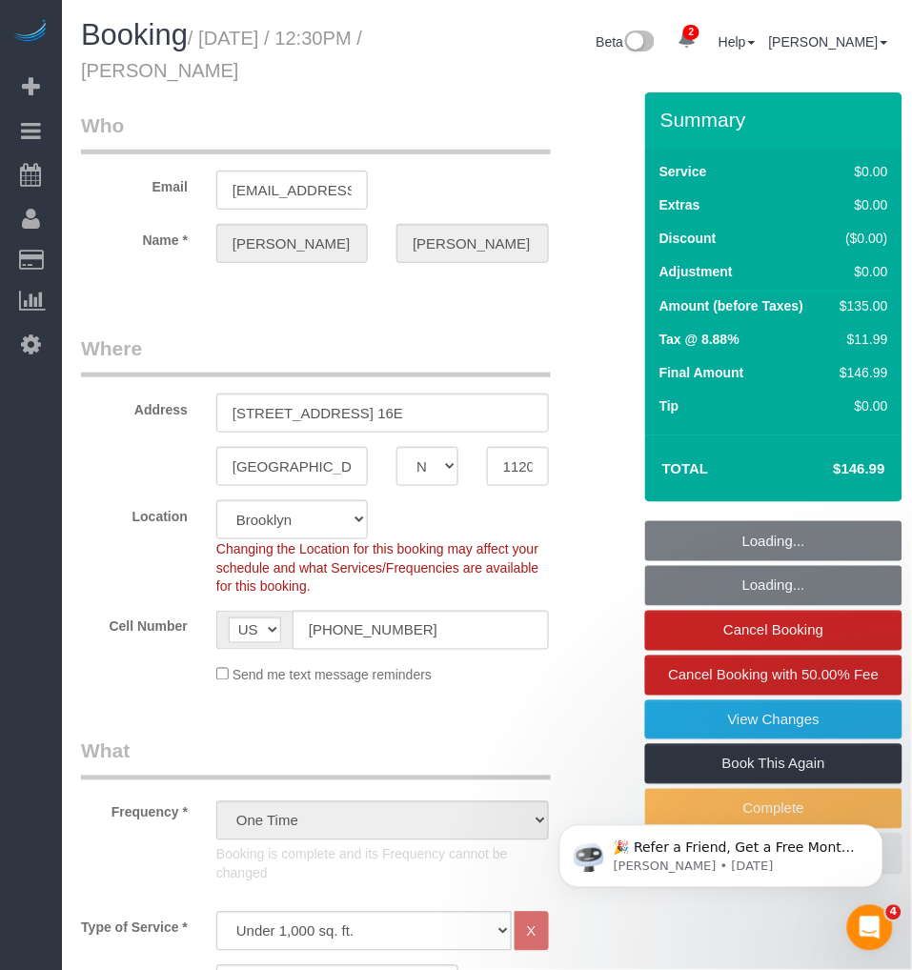
select select "object:1337"
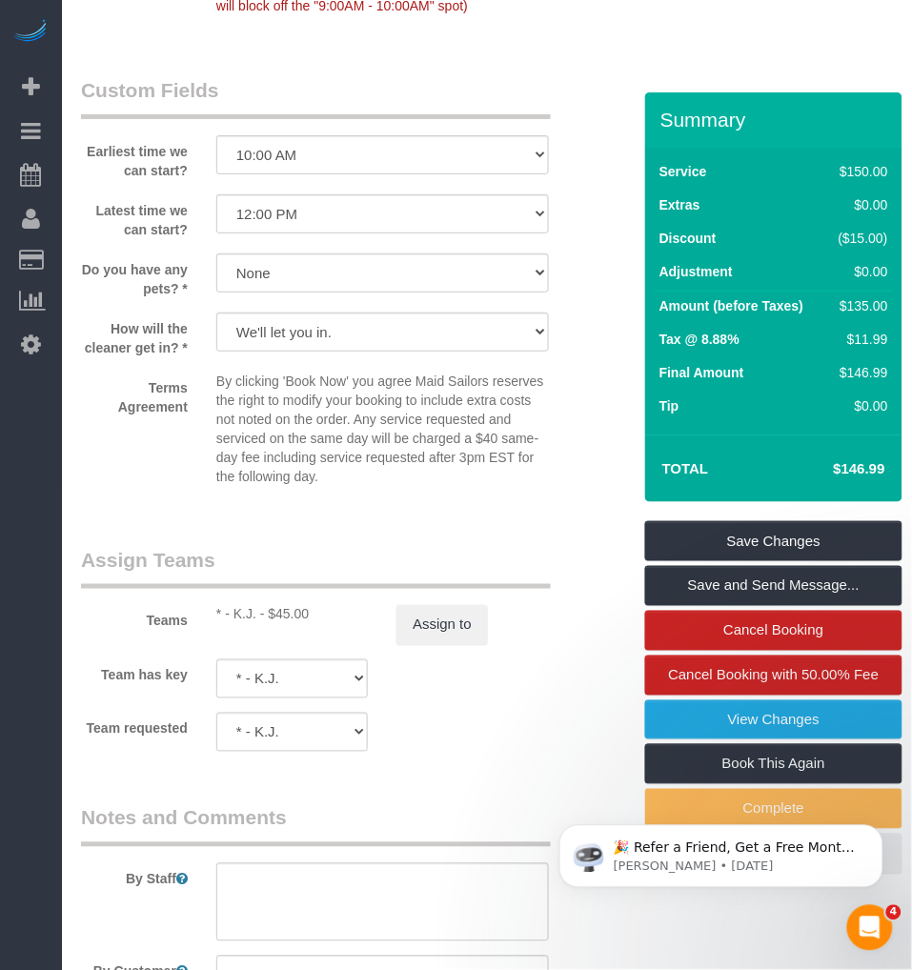
scroll to position [2732, 0]
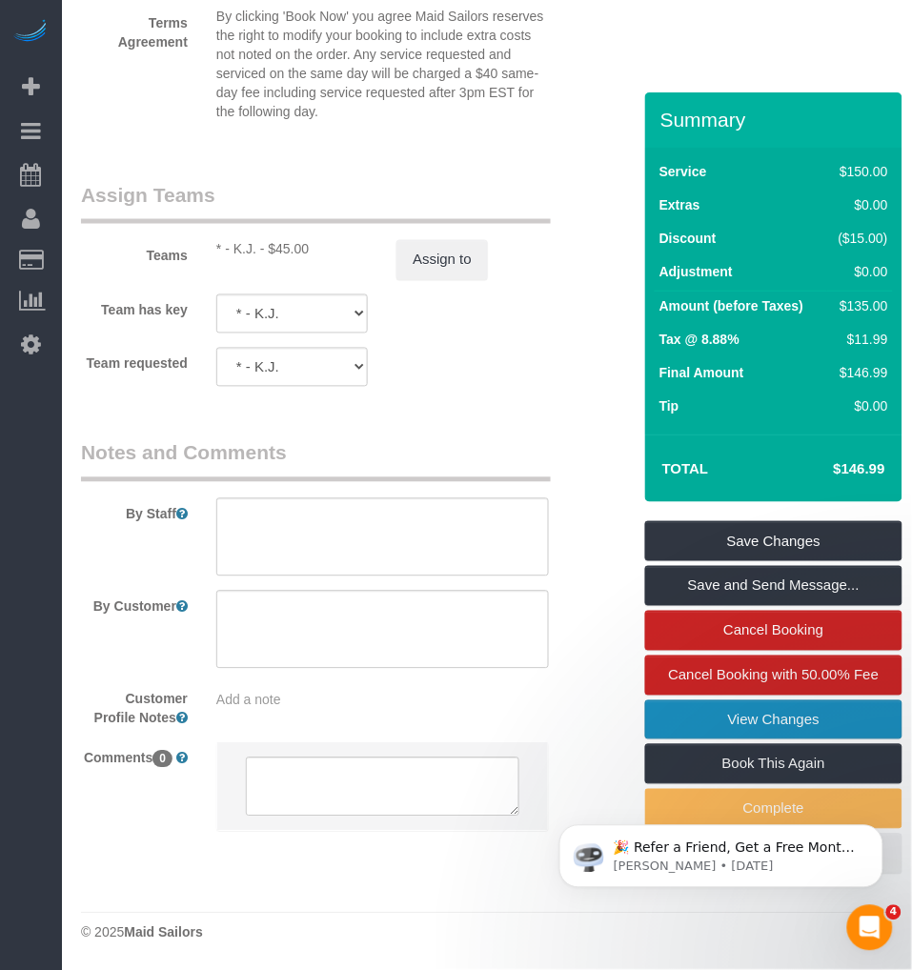
click at [732, 725] on link "View Changes" at bounding box center [773, 720] width 257 height 40
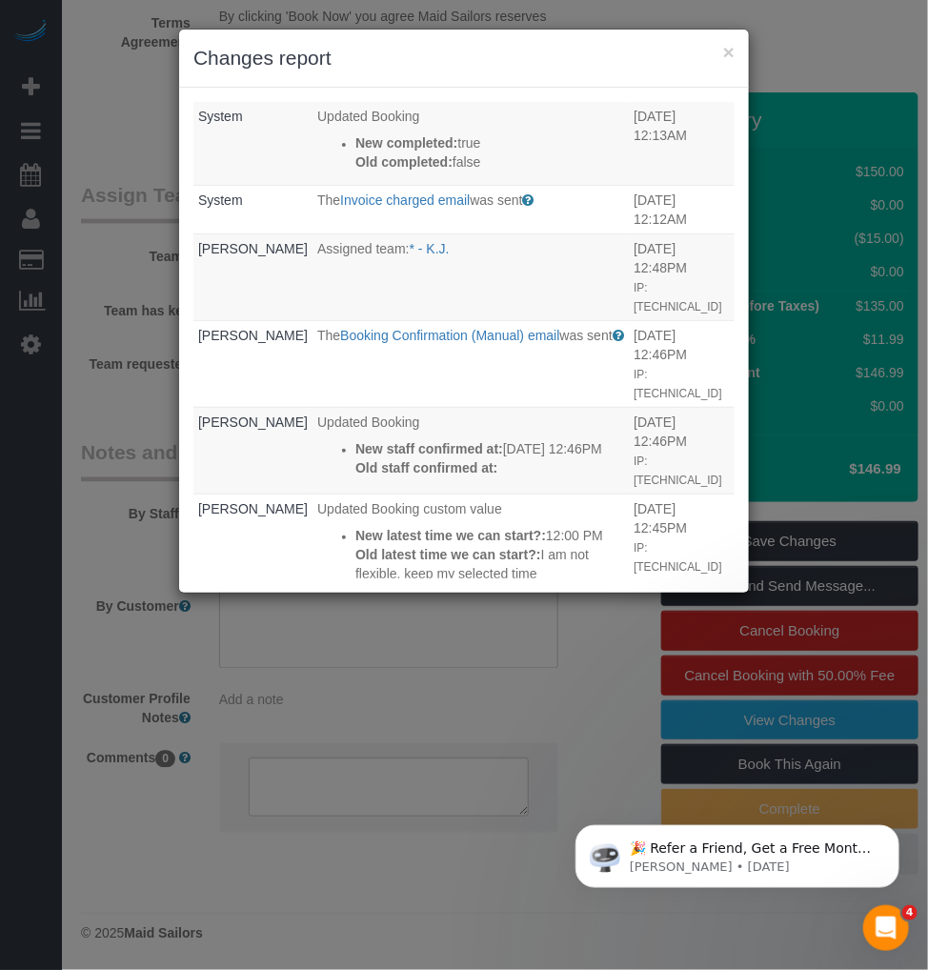
scroll to position [317, 0]
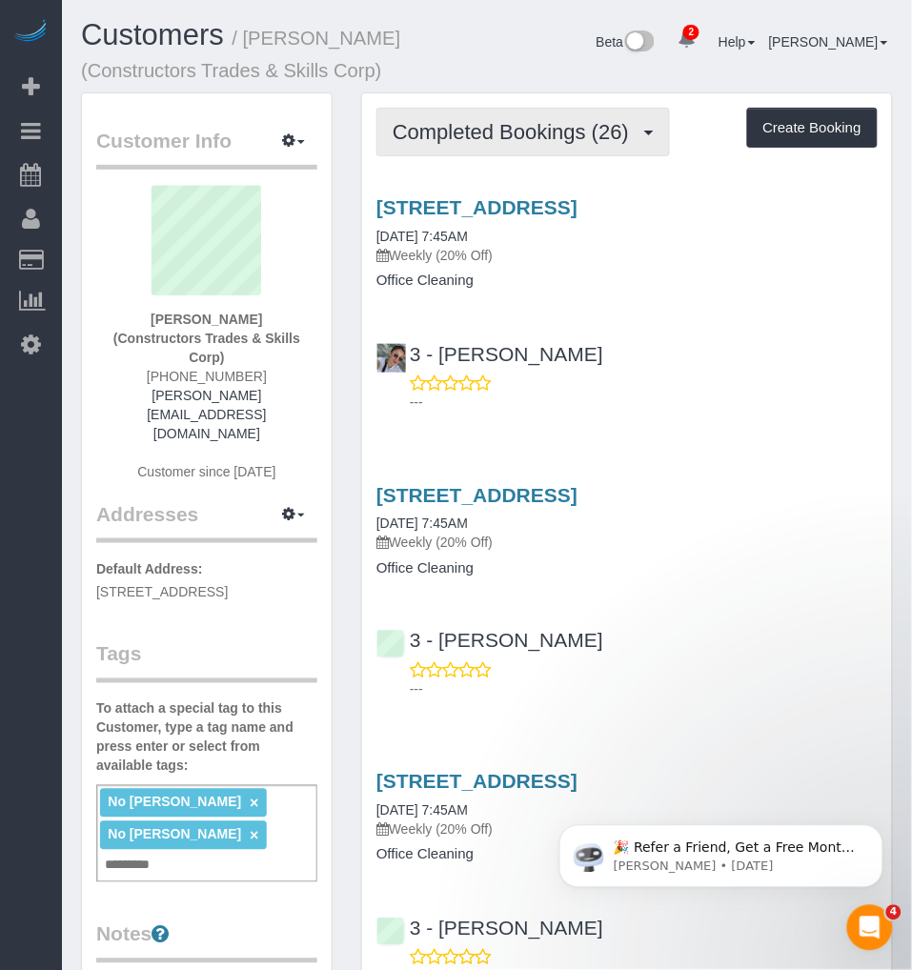
click at [491, 138] on span "Completed Bookings (26)" at bounding box center [515, 132] width 246 height 24
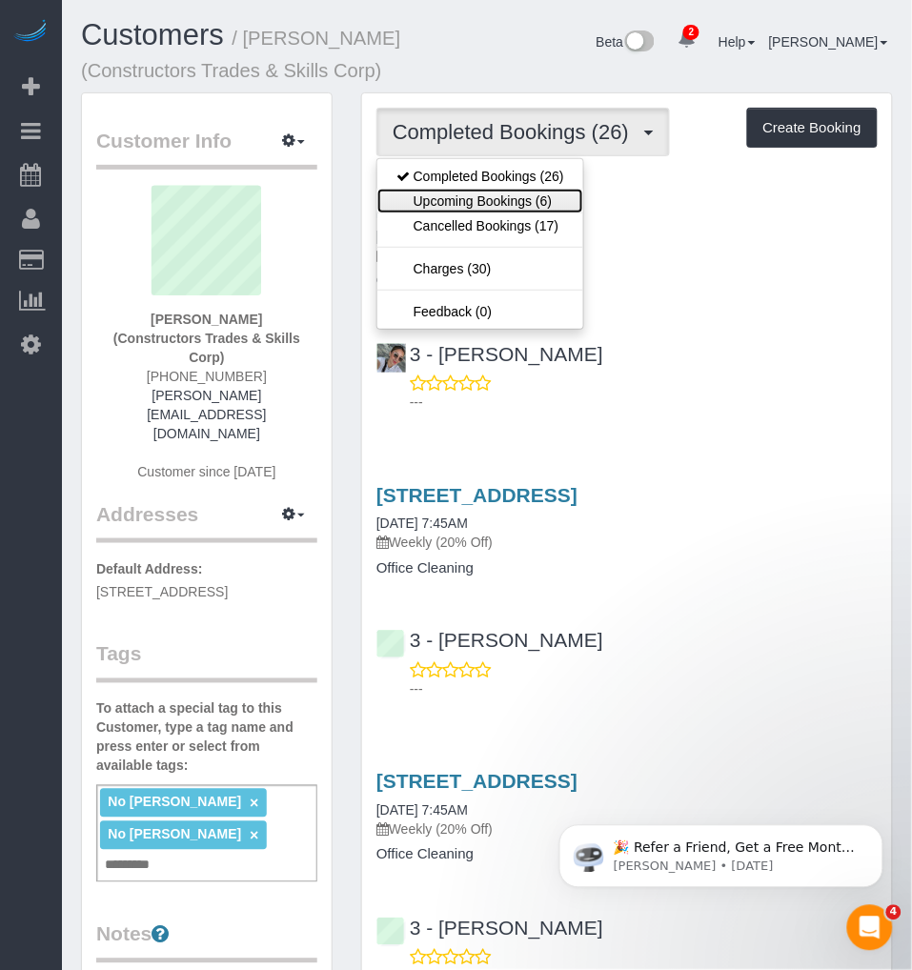
click at [465, 198] on link "Upcoming Bookings (6)" at bounding box center [480, 201] width 206 height 25
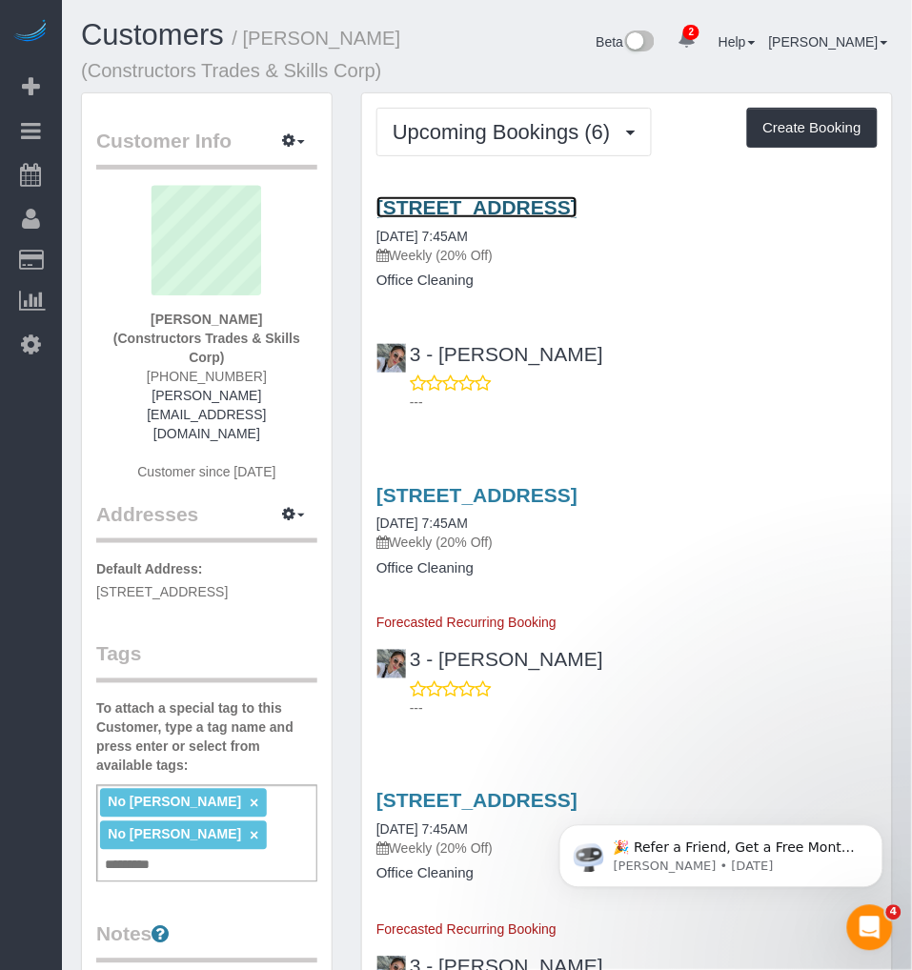
click at [519, 203] on link "[STREET_ADDRESS]" at bounding box center [476, 207] width 201 height 22
click at [457, 211] on link "[STREET_ADDRESS]" at bounding box center [476, 207] width 201 height 22
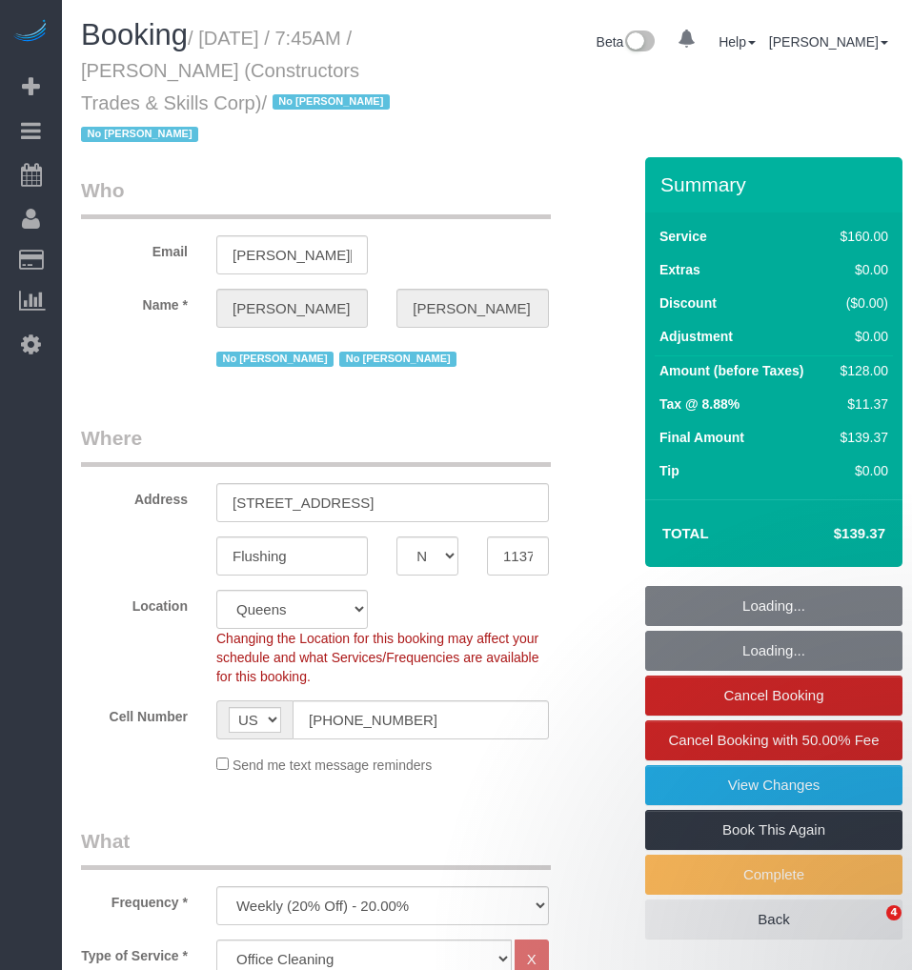
select select "NY"
select select "number:89"
select select "number:90"
select select "number:15"
select select "number:5"
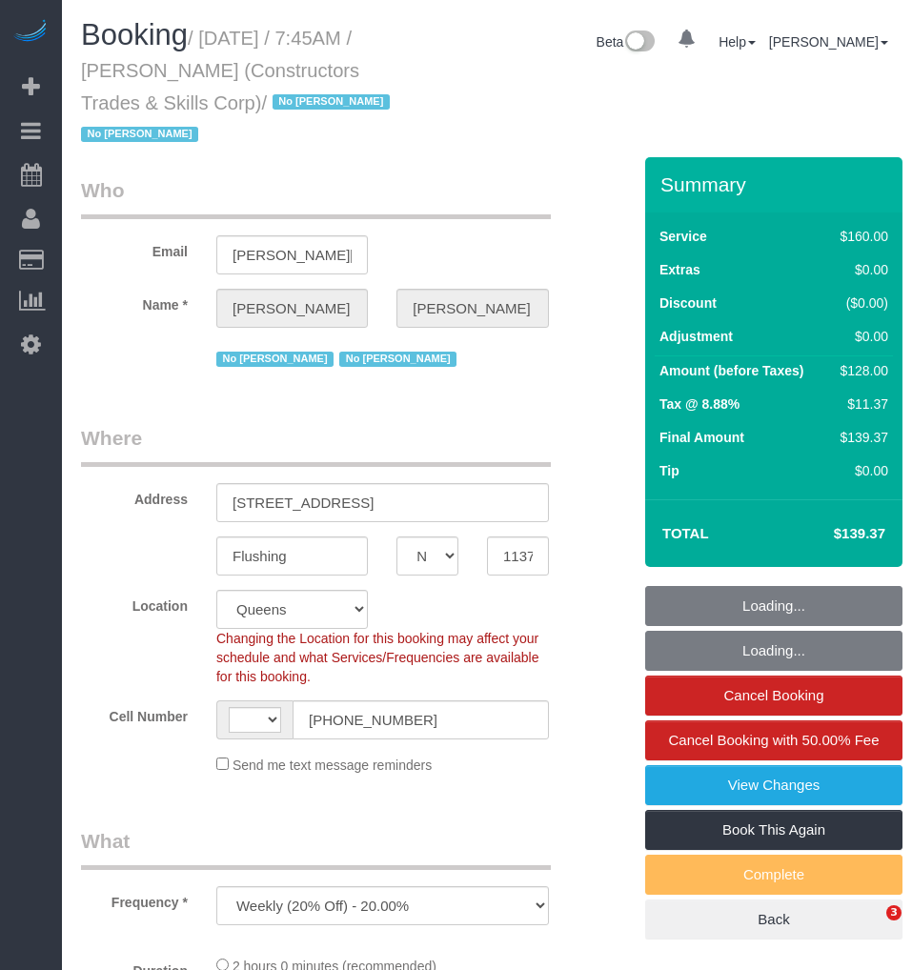
select select "NY"
select select "number:89"
select select "number:90"
select select "number:15"
select select "number:5"
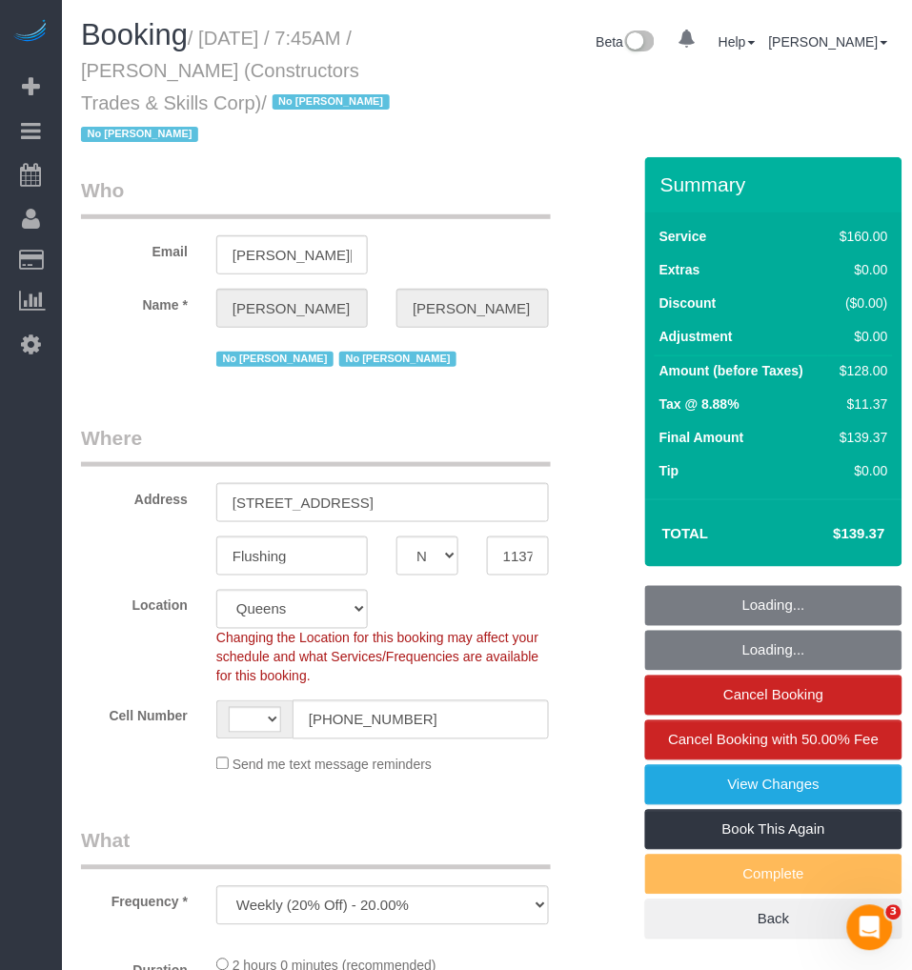
select select "object:550"
select select "string:[GEOGRAPHIC_DATA]"
select select "string:stripe-pm_1Q5DQq4VGloSiKo7Az6kRgWV"
click at [382, 98] on small "/ August 25, 2025 / 7:45AM / Adrianna Salas (Constructors Trades & Skills Corp)…" at bounding box center [238, 87] width 314 height 118
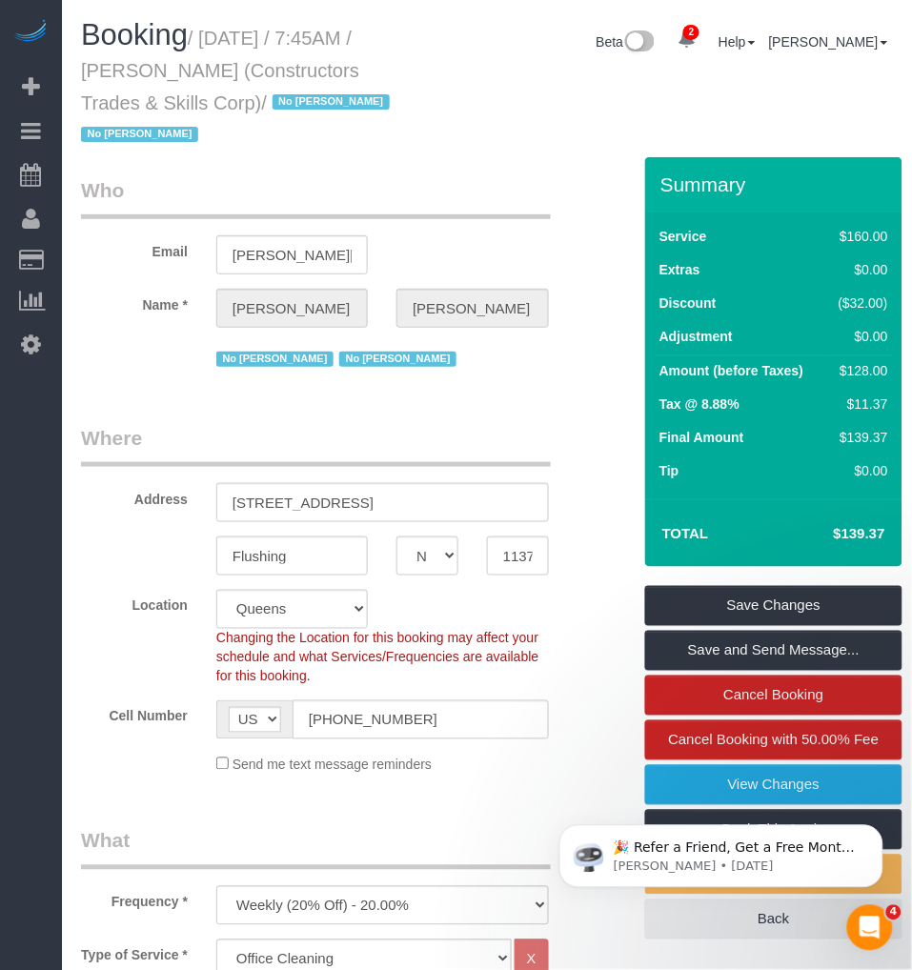
click at [411, 183] on legend "Who" at bounding box center [316, 197] width 470 height 43
click at [192, 71] on small "/ August 25, 2025 / 7:45AM / Adrianna Salas (Constructors Trades & Skills Corp)…" at bounding box center [238, 87] width 314 height 118
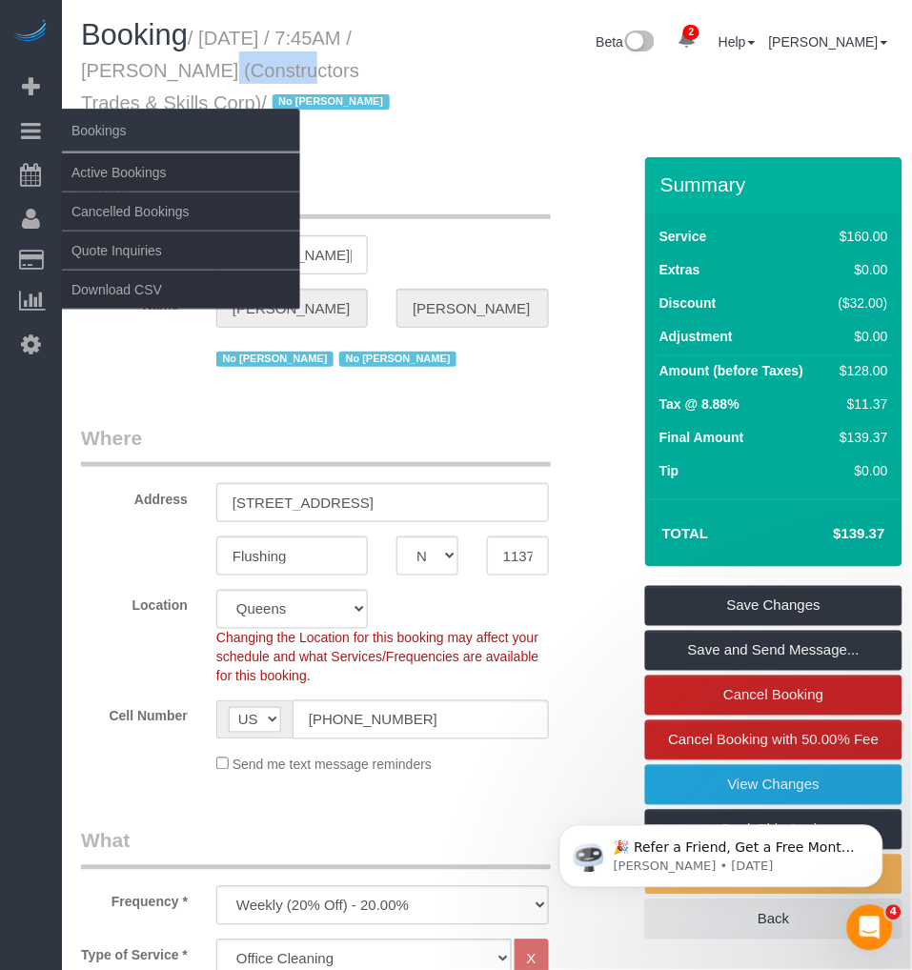
copy small "Adrianna"
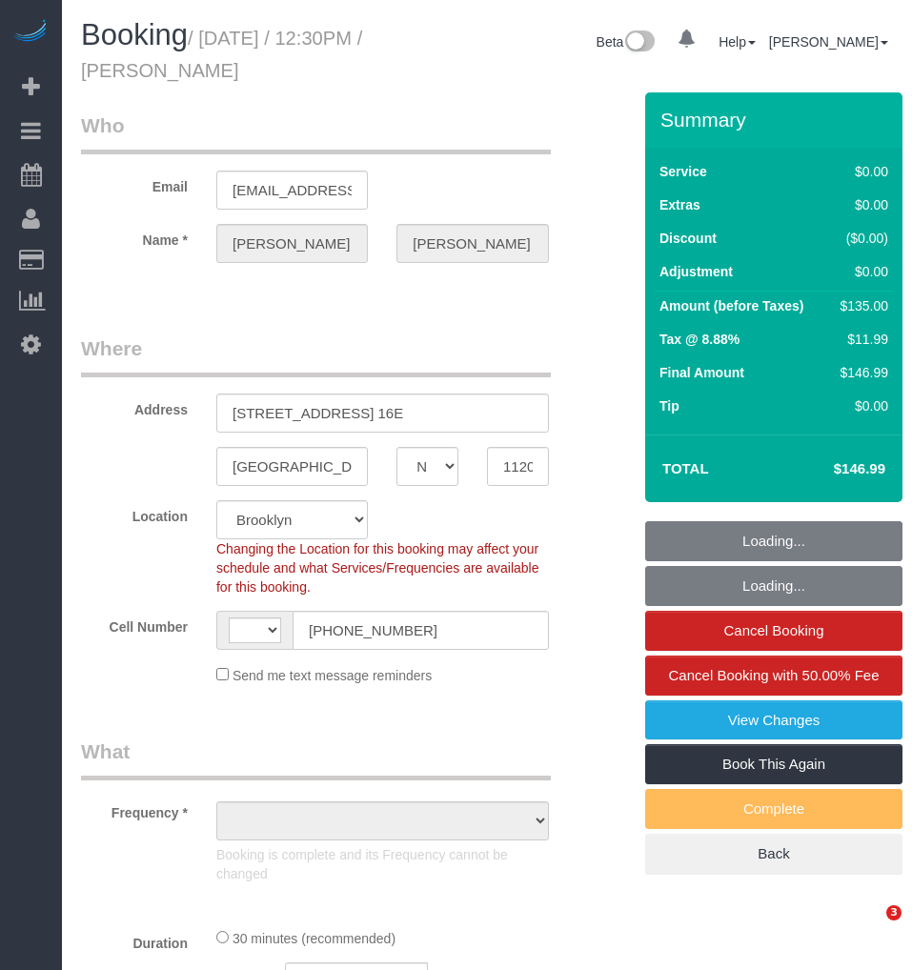
select select "NY"
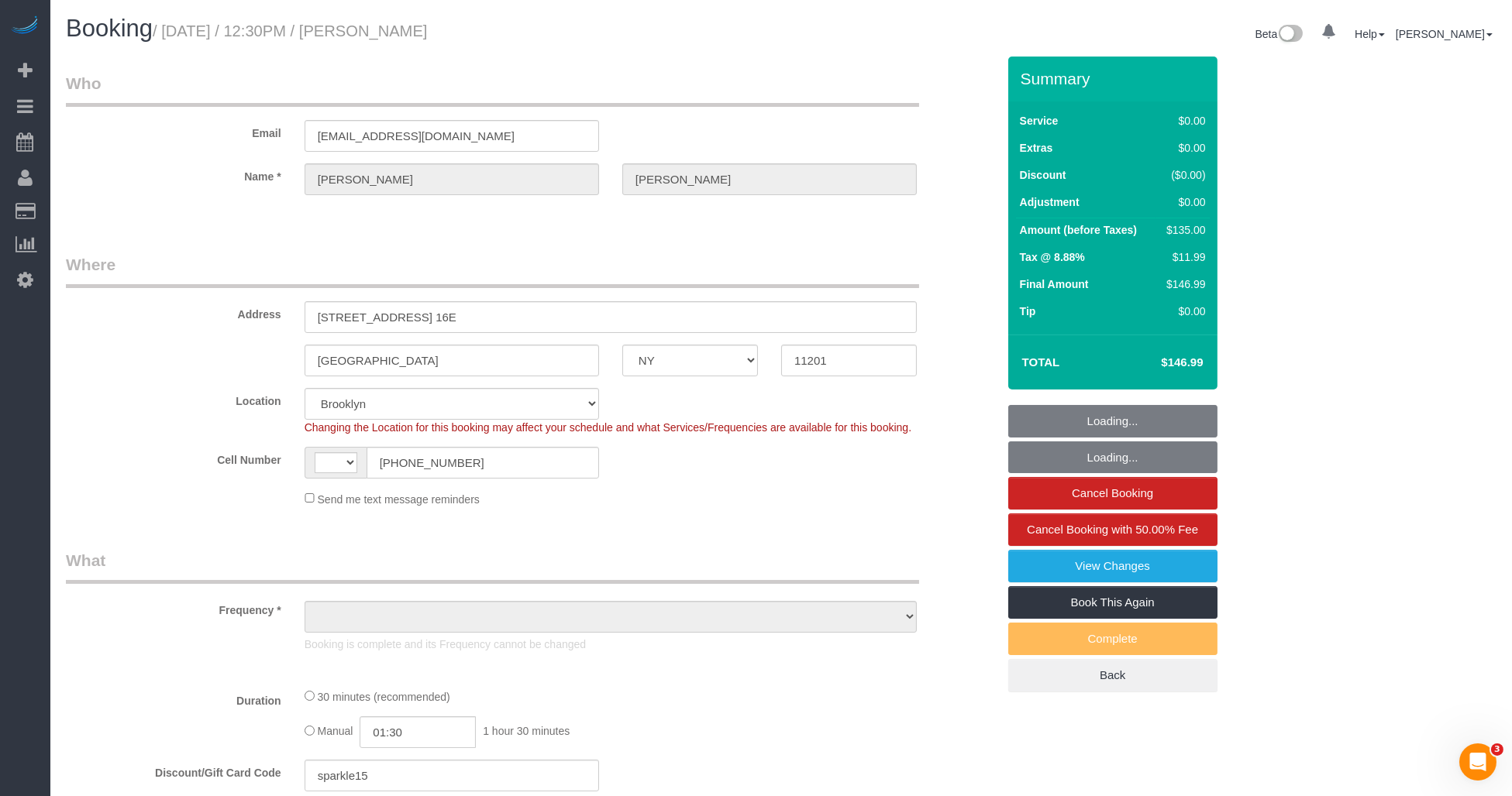
select select "string:[GEOGRAPHIC_DATA]"
select select "string:stripe-pm_1RyaQc4VGloSiKo7A9QHNwkJ"
select select "number:58"
select select "number:72"
select select "number:15"
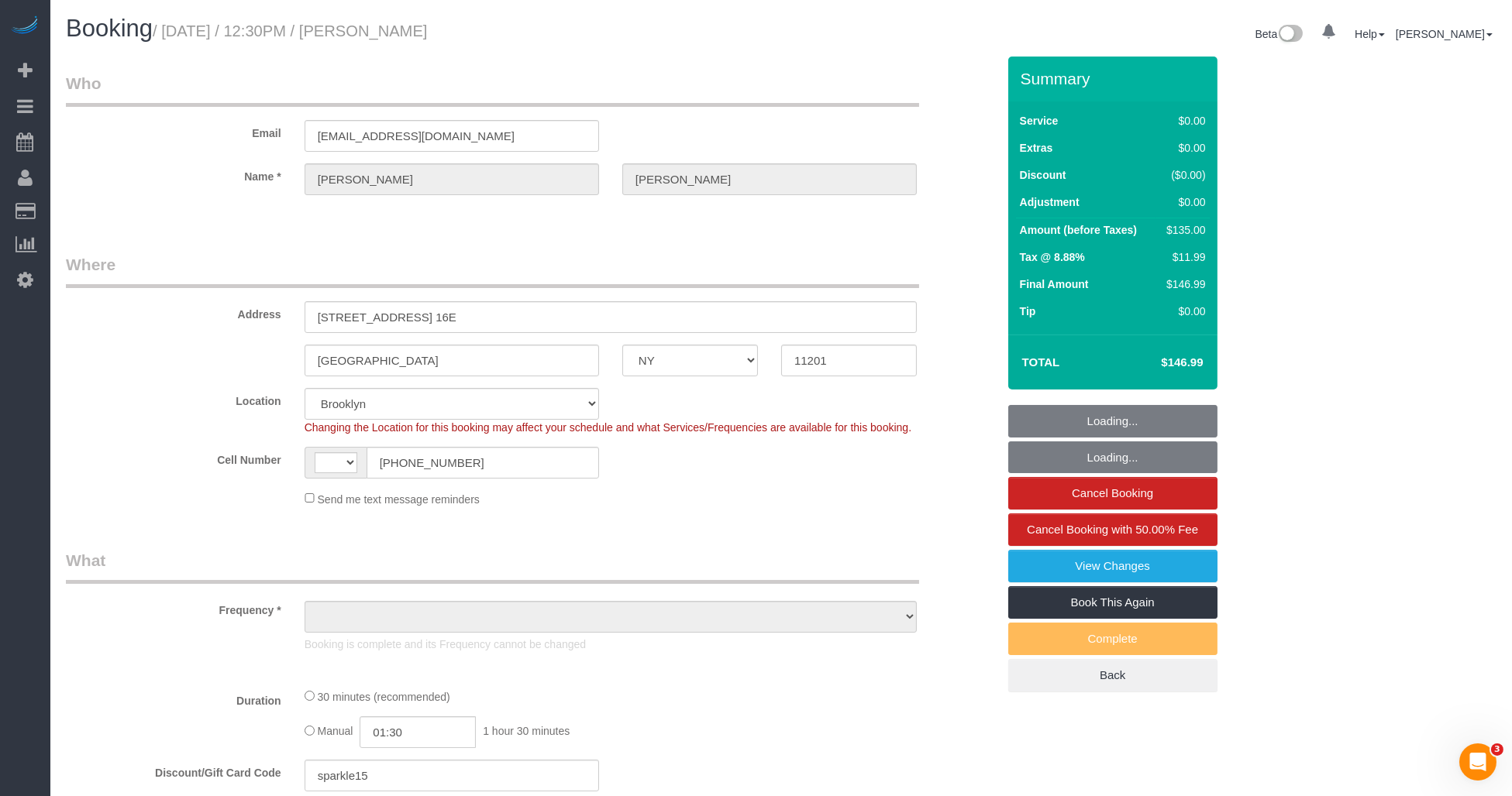
select select "number:5"
select select "object:1301"
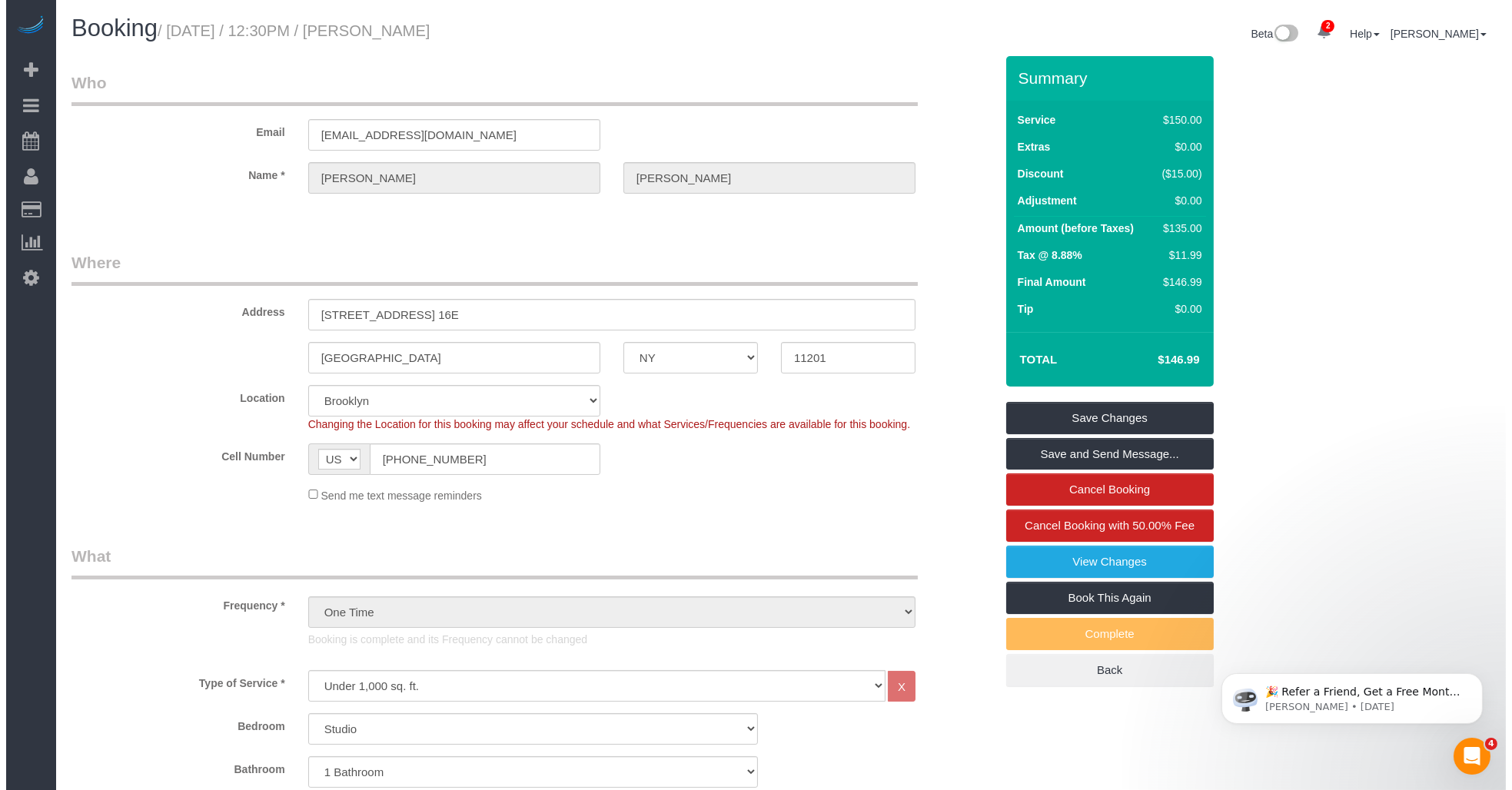
scroll to position [170, 0]
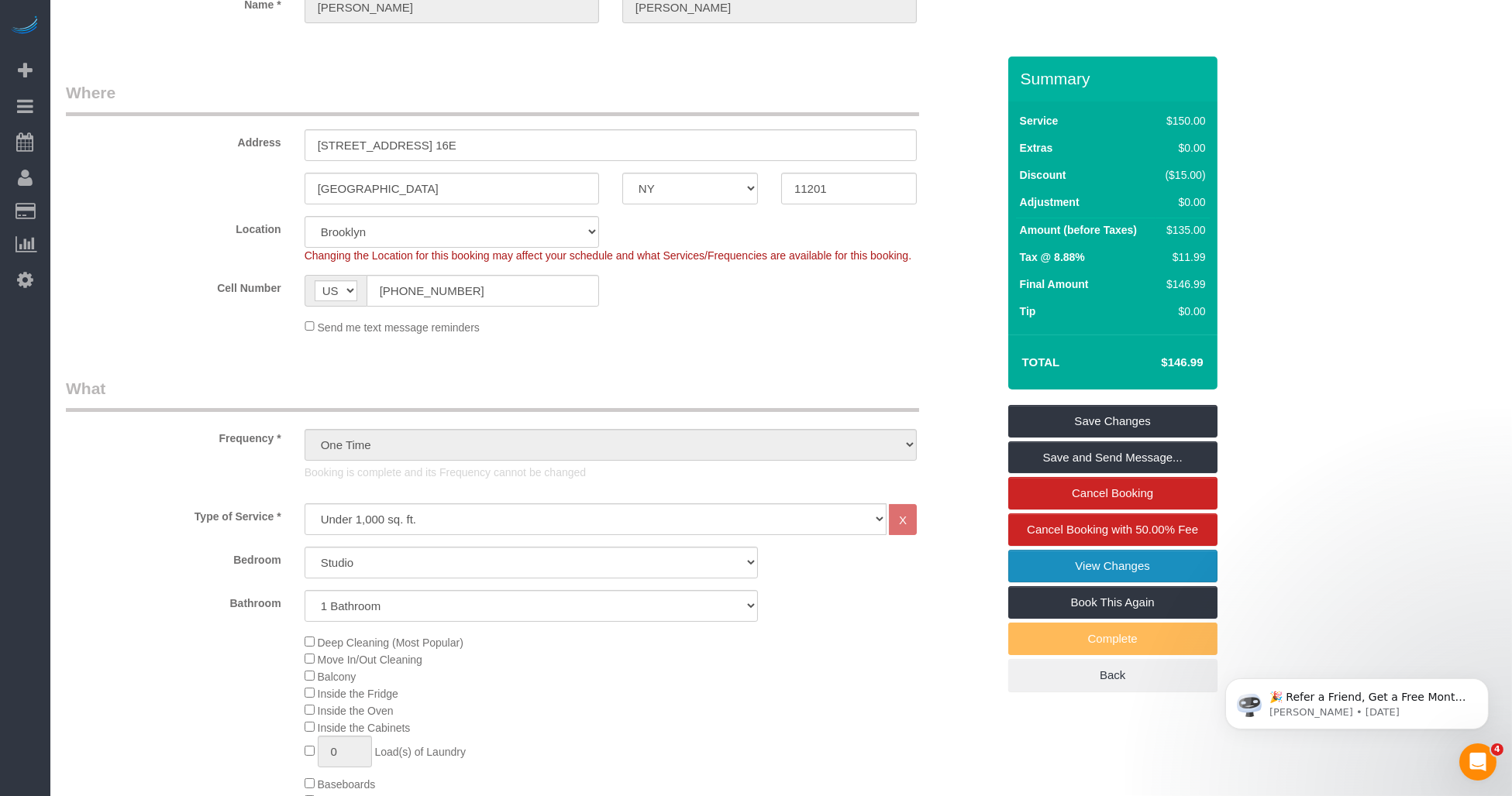
click at [741, 561] on link "View Changes" at bounding box center [1112, 566] width 209 height 33
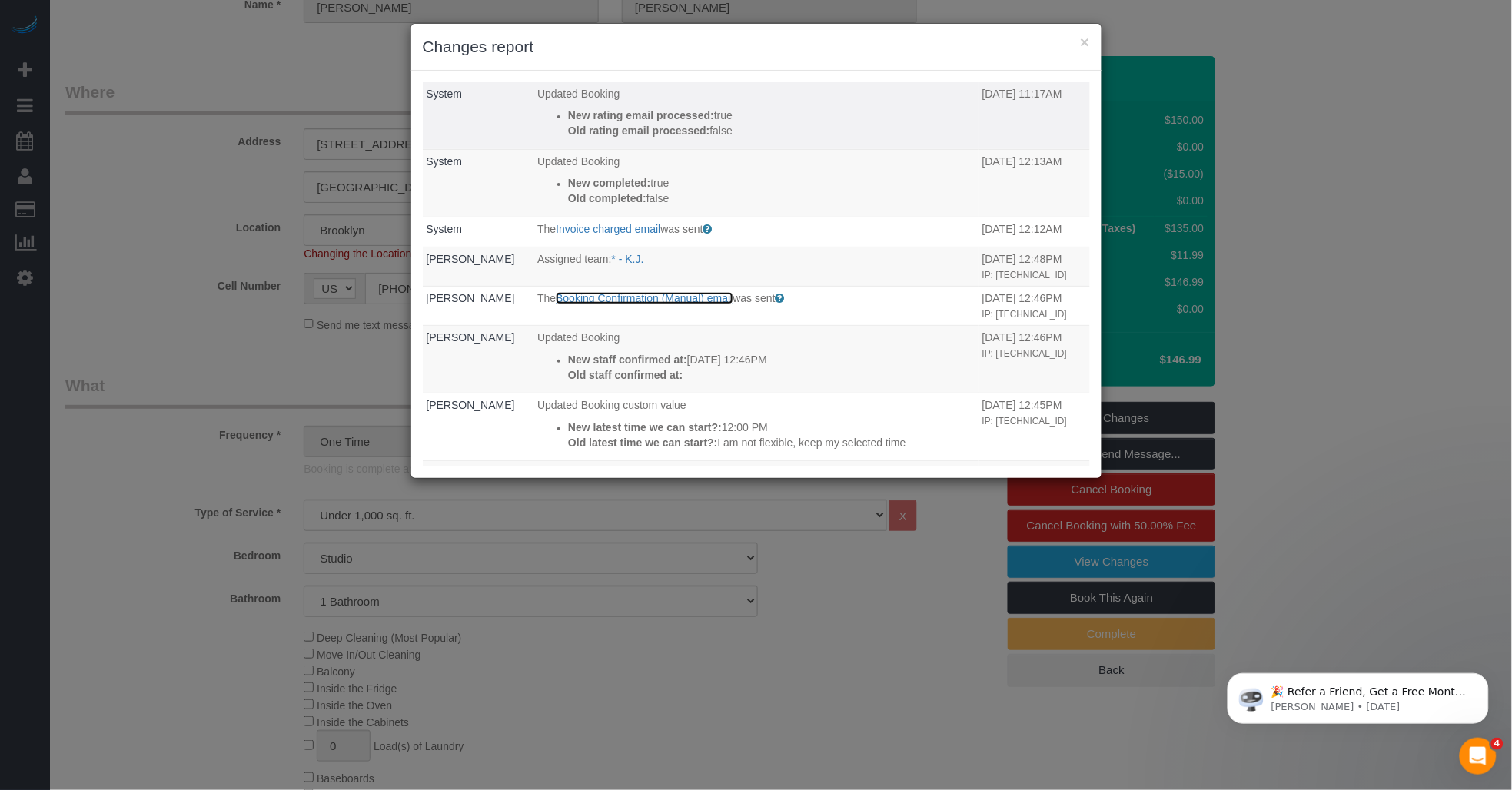
scroll to position [0, 0]
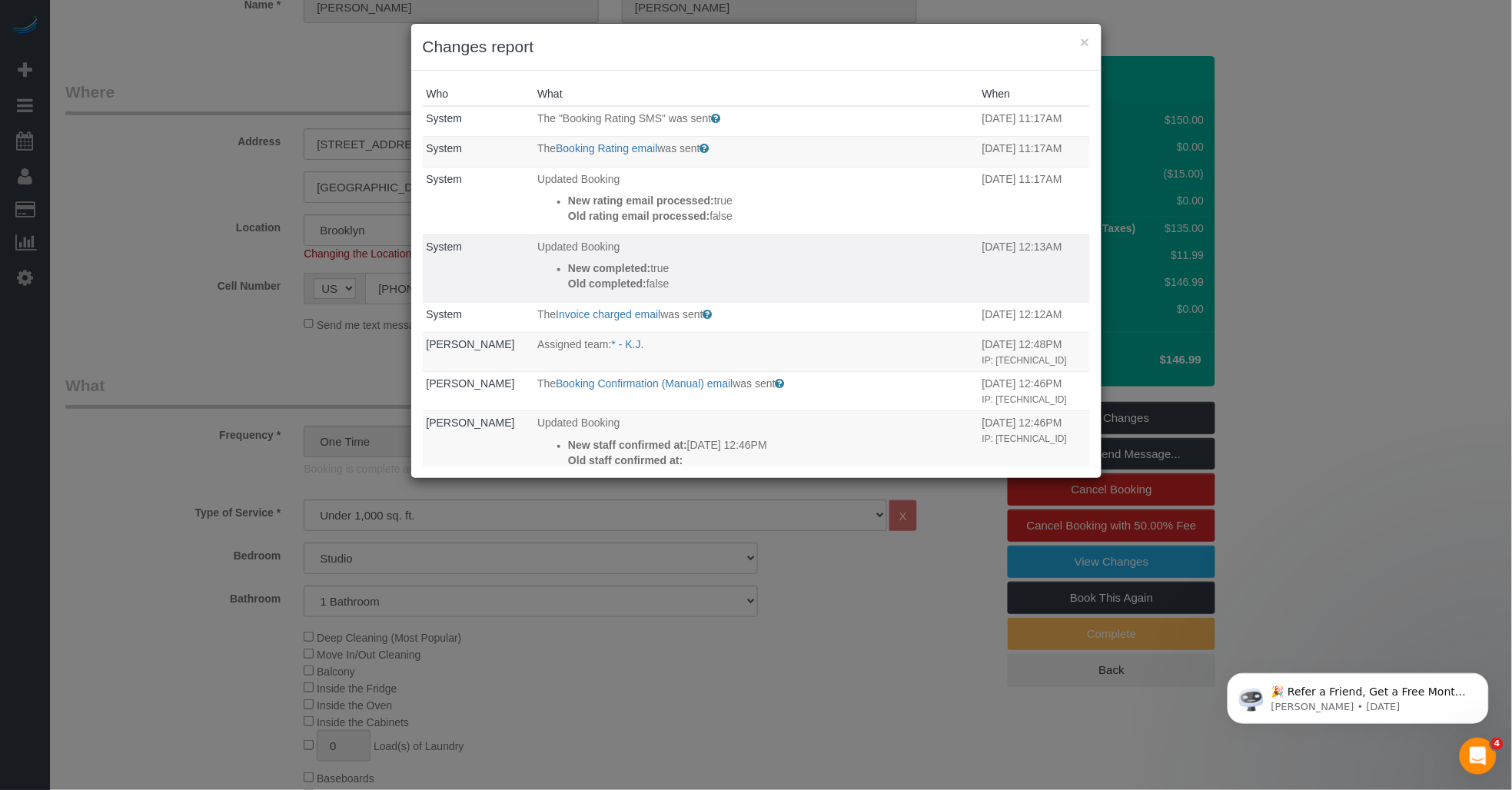
drag, startPoint x: 567, startPoint y: 314, endPoint x: 805, endPoint y: 240, distance: 249.2
click at [735, 240] on p "Updated Booking" at bounding box center [756, 246] width 437 height 15
click at [735, 41] on button "×" at bounding box center [1084, 42] width 9 height 16
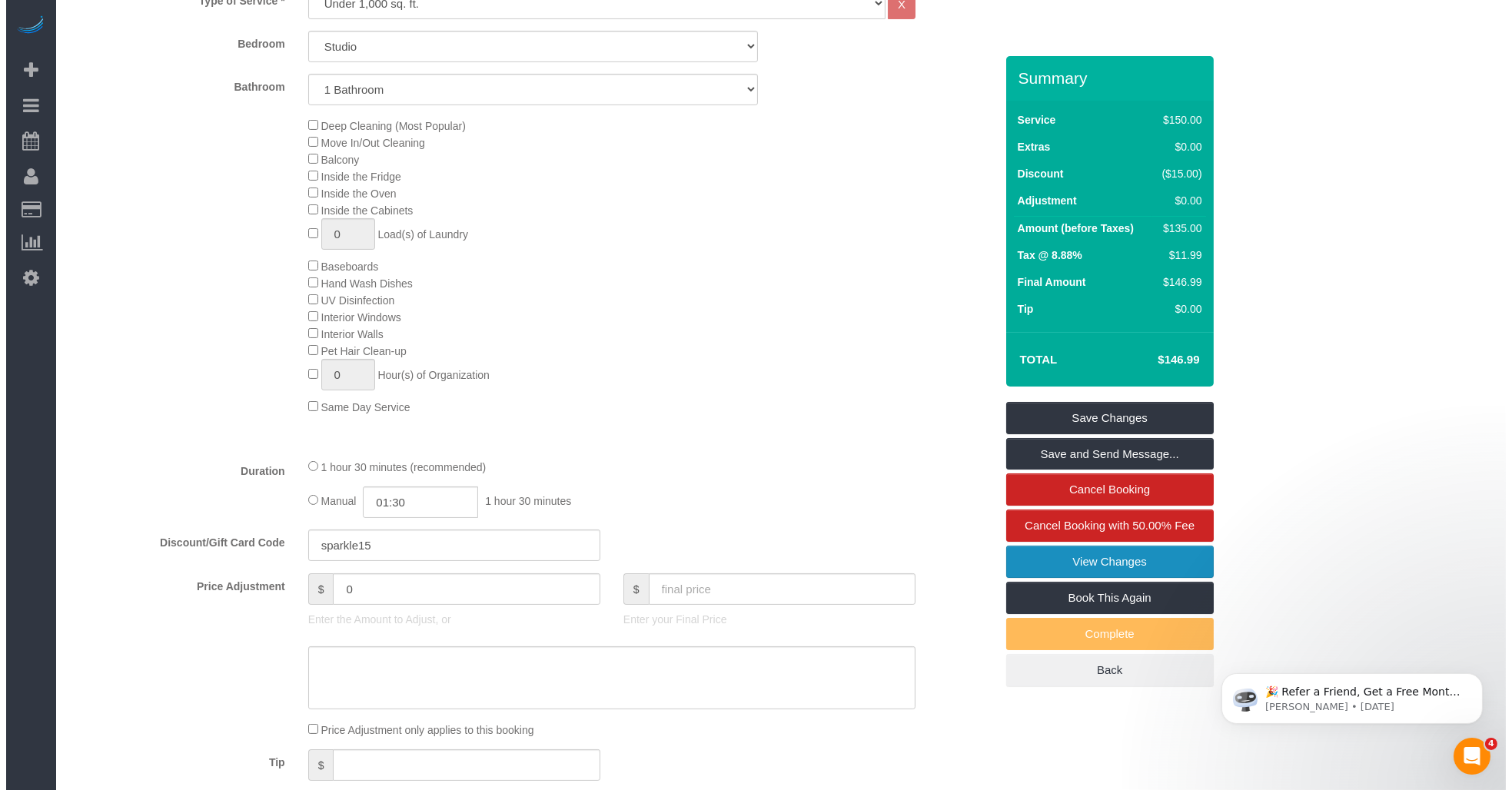
scroll to position [854, 0]
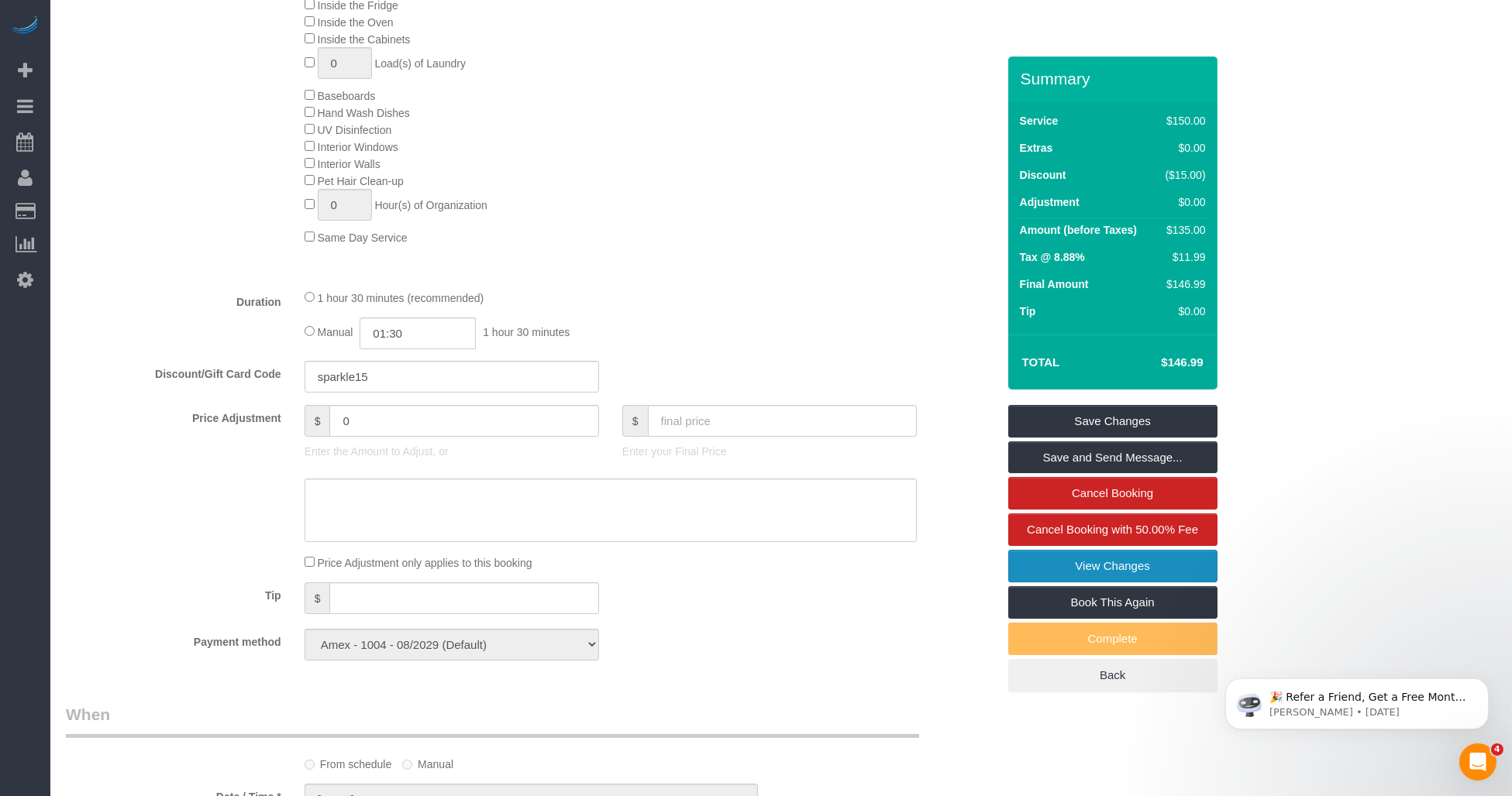
click at [741, 566] on link "View Changes" at bounding box center [1112, 566] width 209 height 33
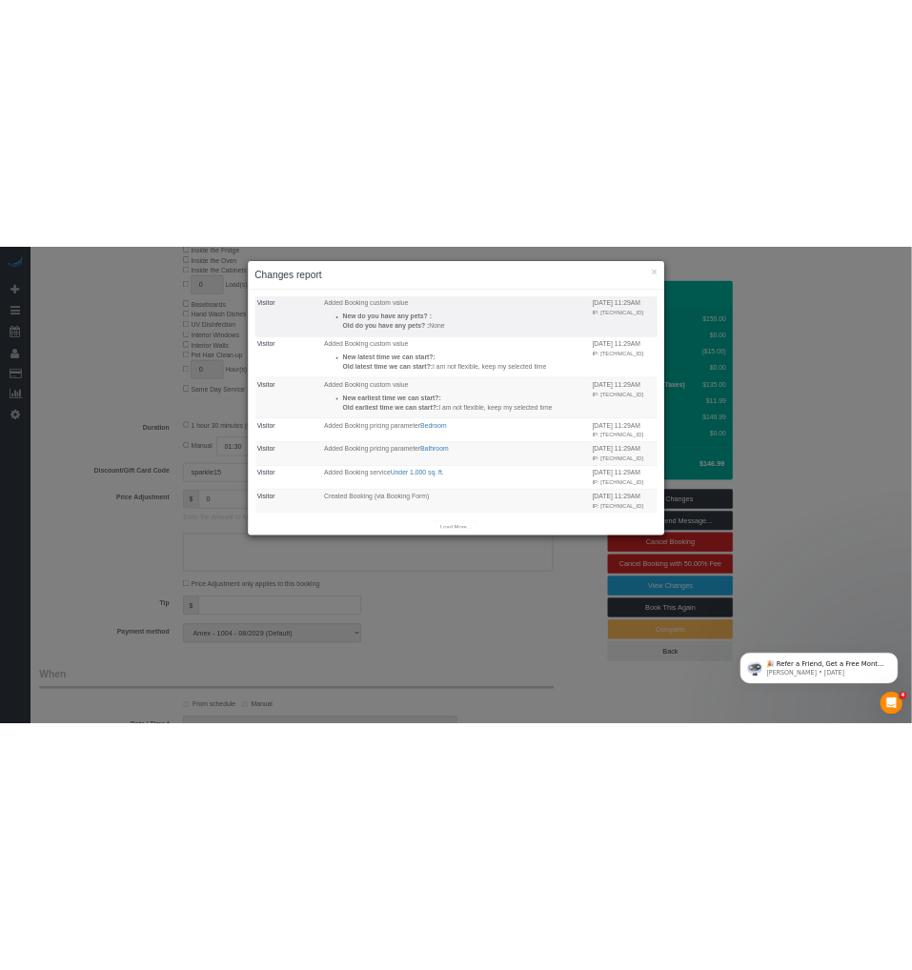
scroll to position [1080, 0]
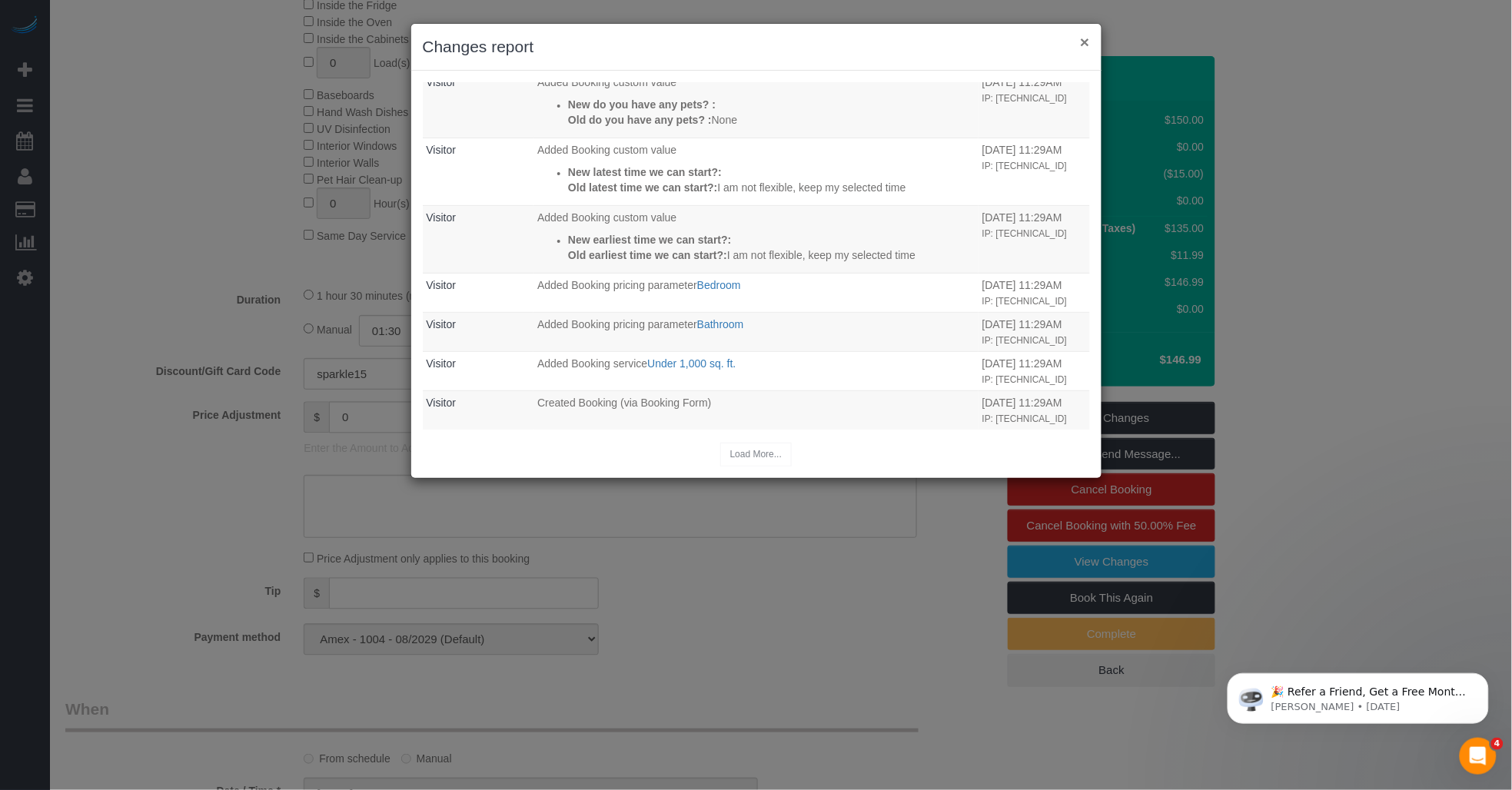
drag, startPoint x: 1086, startPoint y: 40, endPoint x: 48, endPoint y: 223, distance: 1054.0
click at [735, 40] on button "×" at bounding box center [1084, 42] width 9 height 16
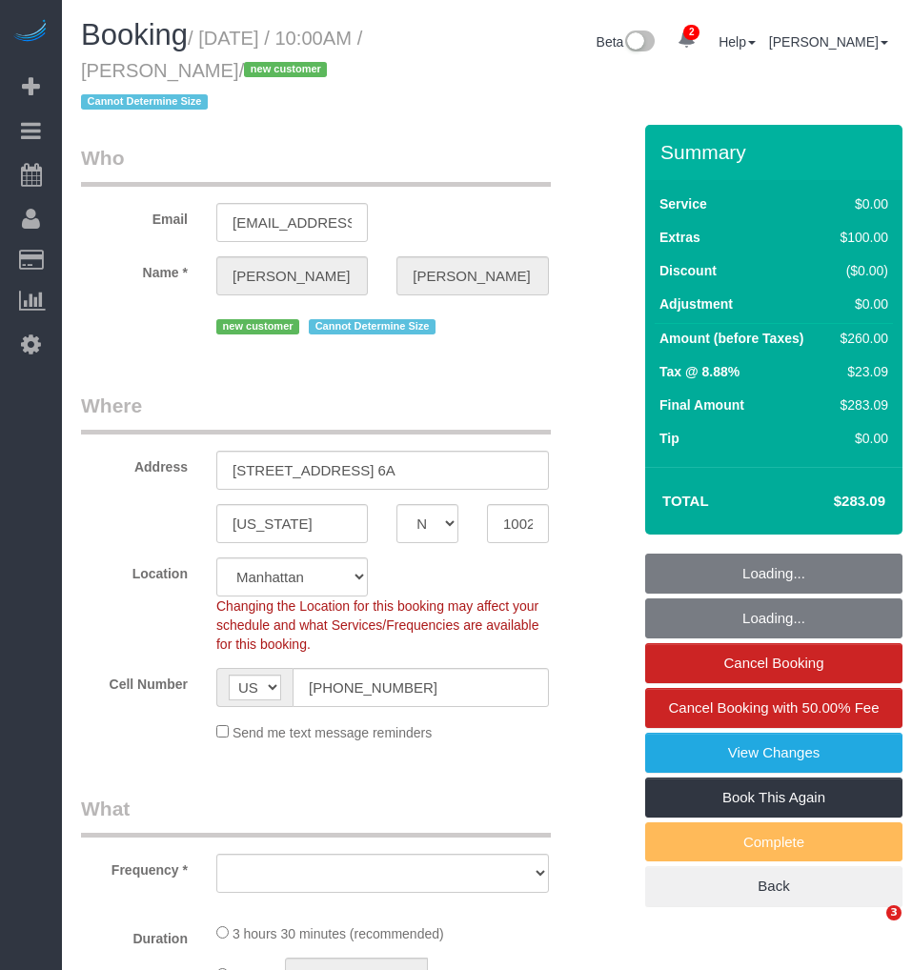
select select "NY"
select select "number:89"
select select "number:90"
select select "number:15"
select select "number:5"
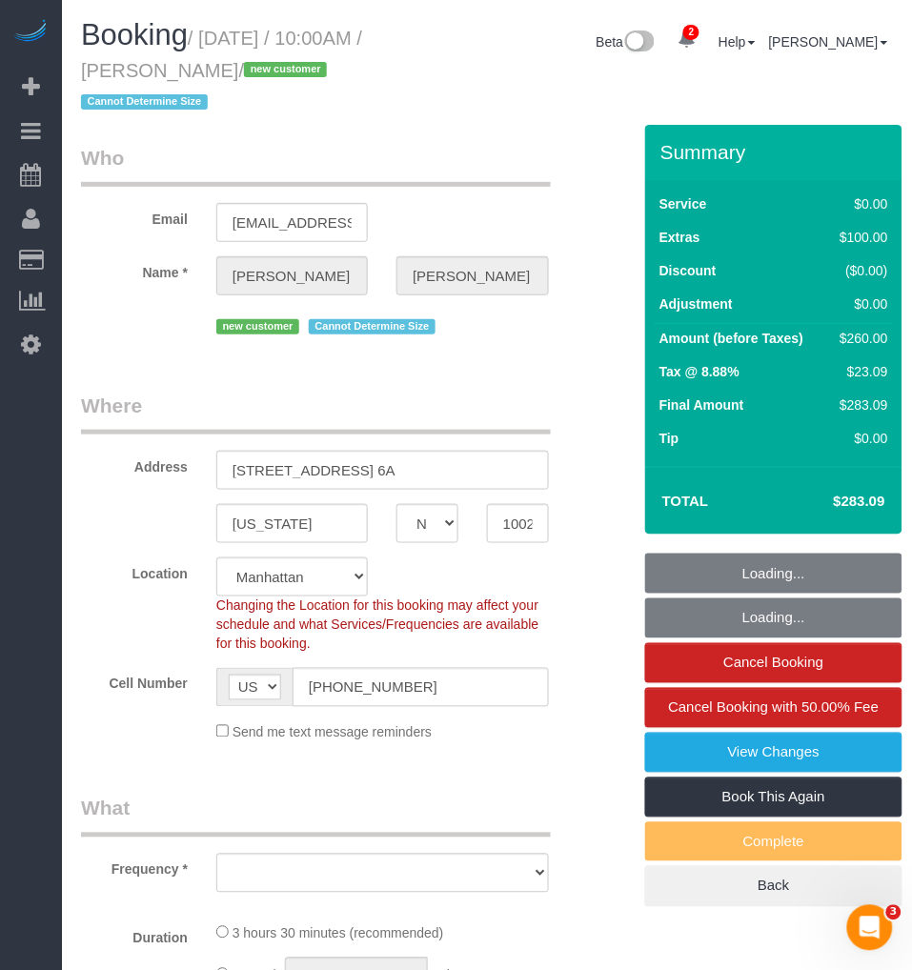
select select "string:stripe-pm_1RziHw4VGloSiKo7xH7VoZ7f"
select select "1"
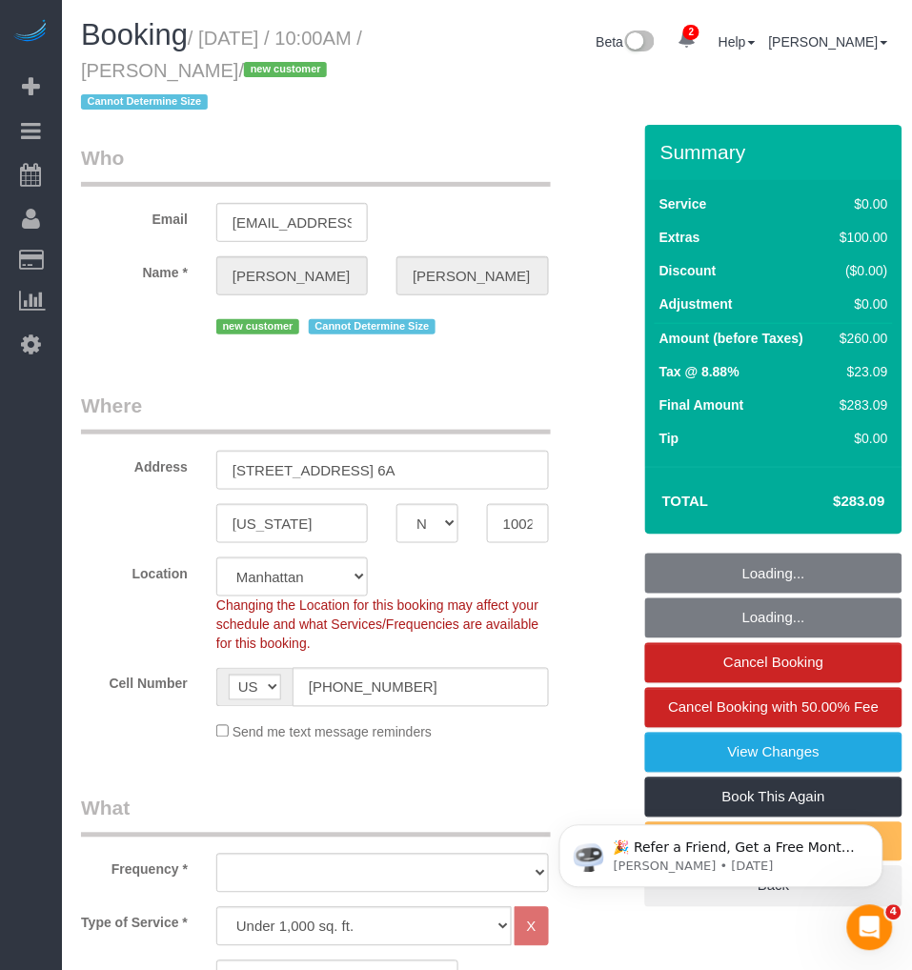
select select "object:1354"
select select "spot1"
select select "1"
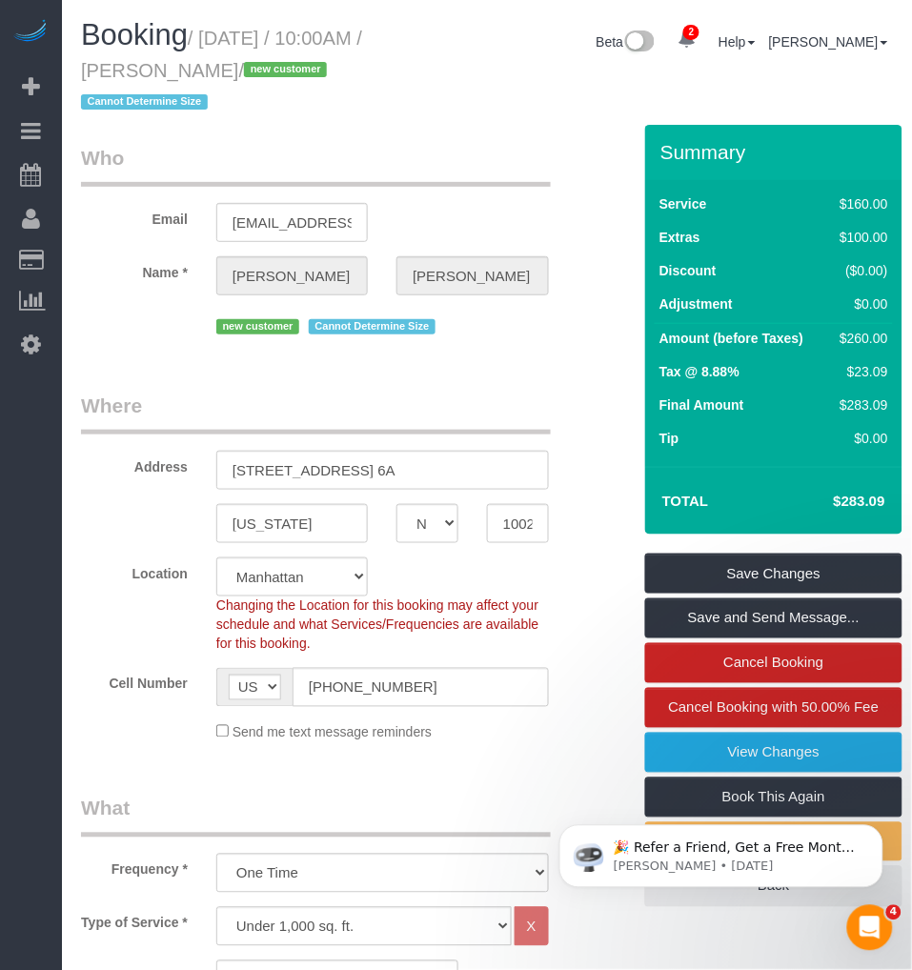
drag, startPoint x: 203, startPoint y: 38, endPoint x: 306, endPoint y: 62, distance: 105.6
click at [306, 62] on small "/ [DATE] / 10:00AM / [PERSON_NAME] / new customer Cannot Determine Size" at bounding box center [221, 71] width 281 height 86
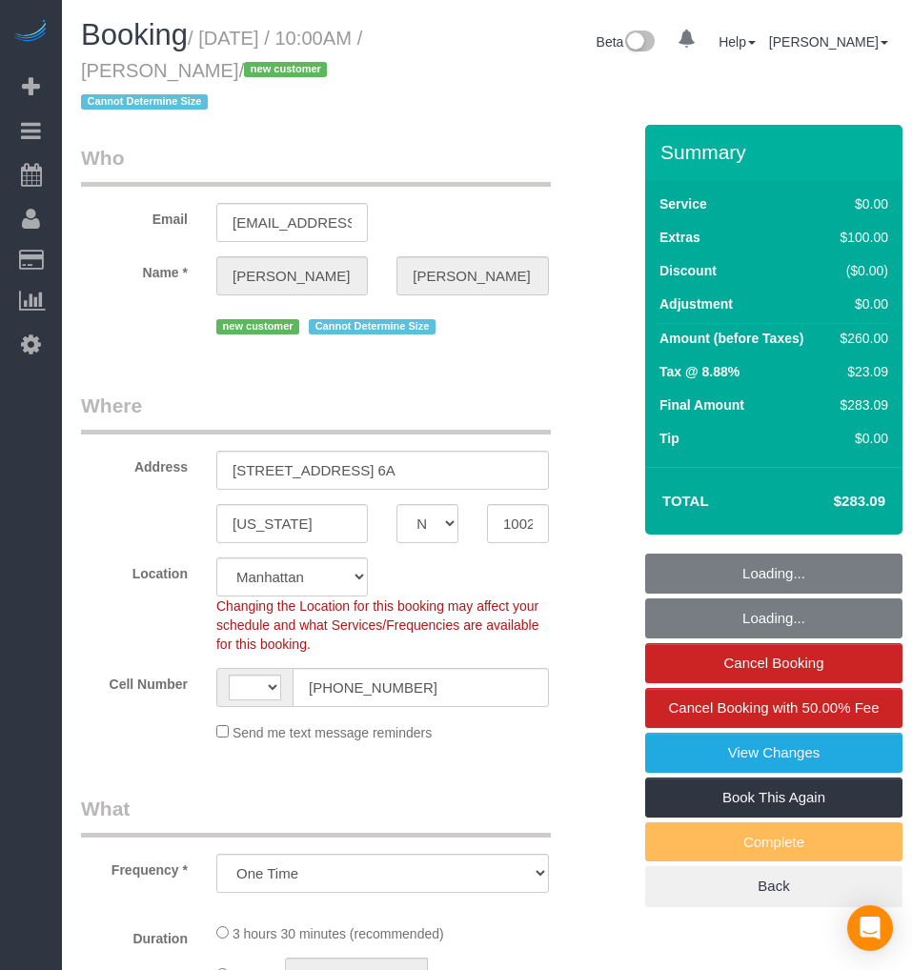
select select "NY"
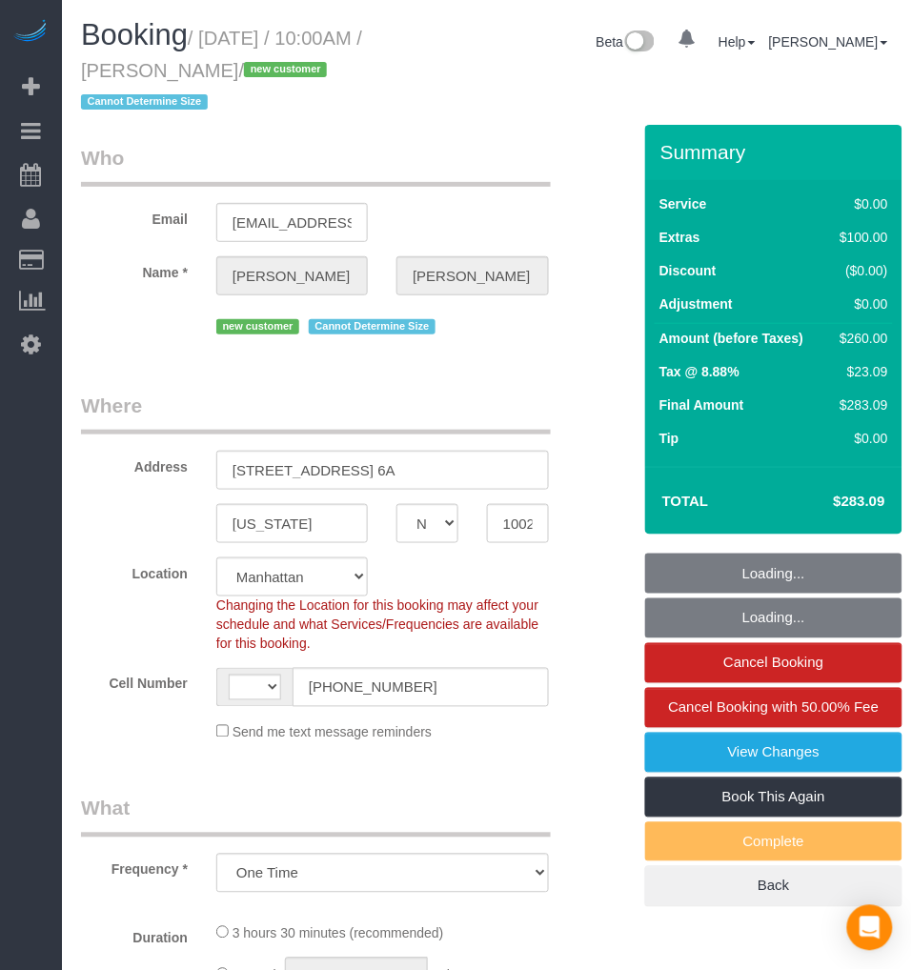
select select "string:stripe-pm_1RziHw4VGloSiKo7xH7VoZ7f"
select select "1"
select select "object:508"
select select "string:[GEOGRAPHIC_DATA]"
select select "number:89"
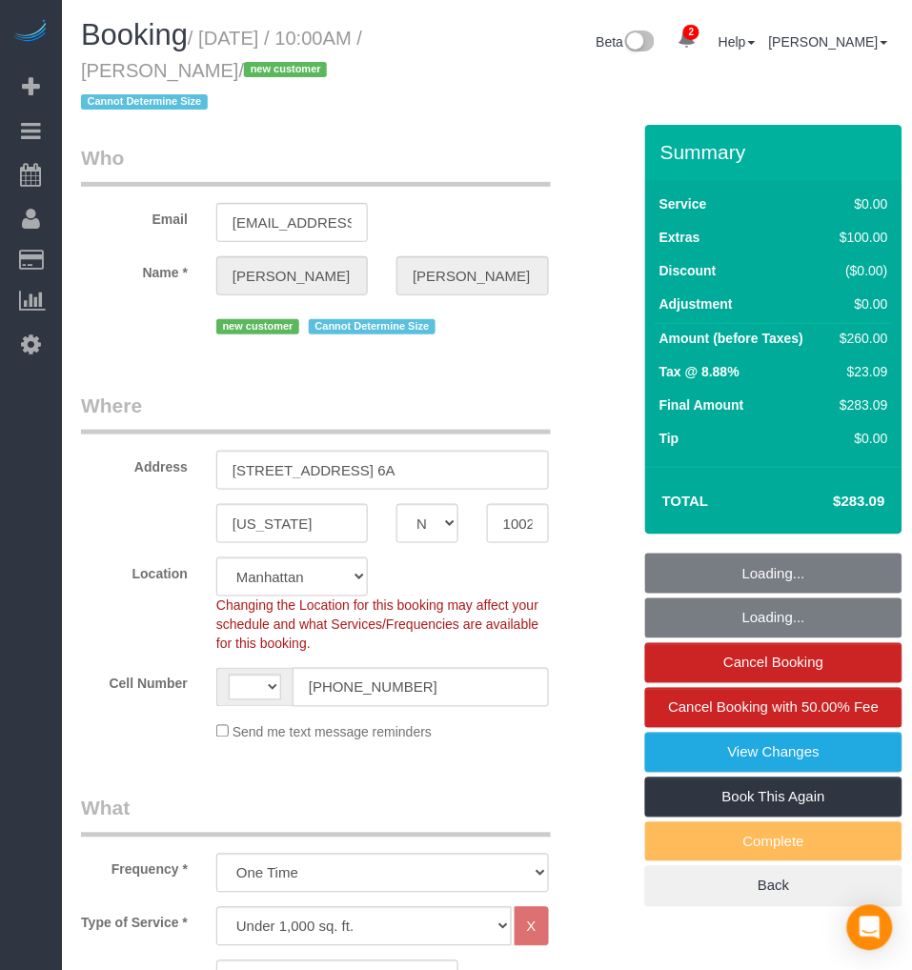
select select "number:90"
select select "number:15"
select select "number:5"
select select "1"
select select "spot1"
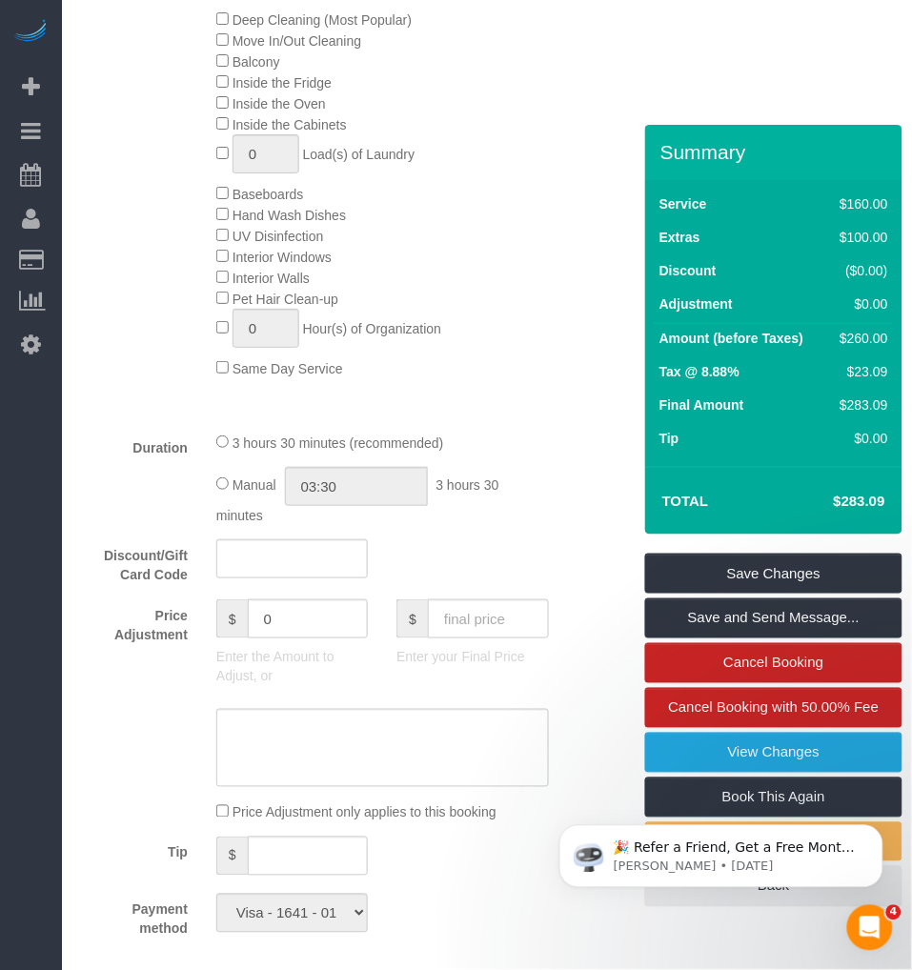
scroll to position [740, 0]
